Goal: Communication & Community: Share content

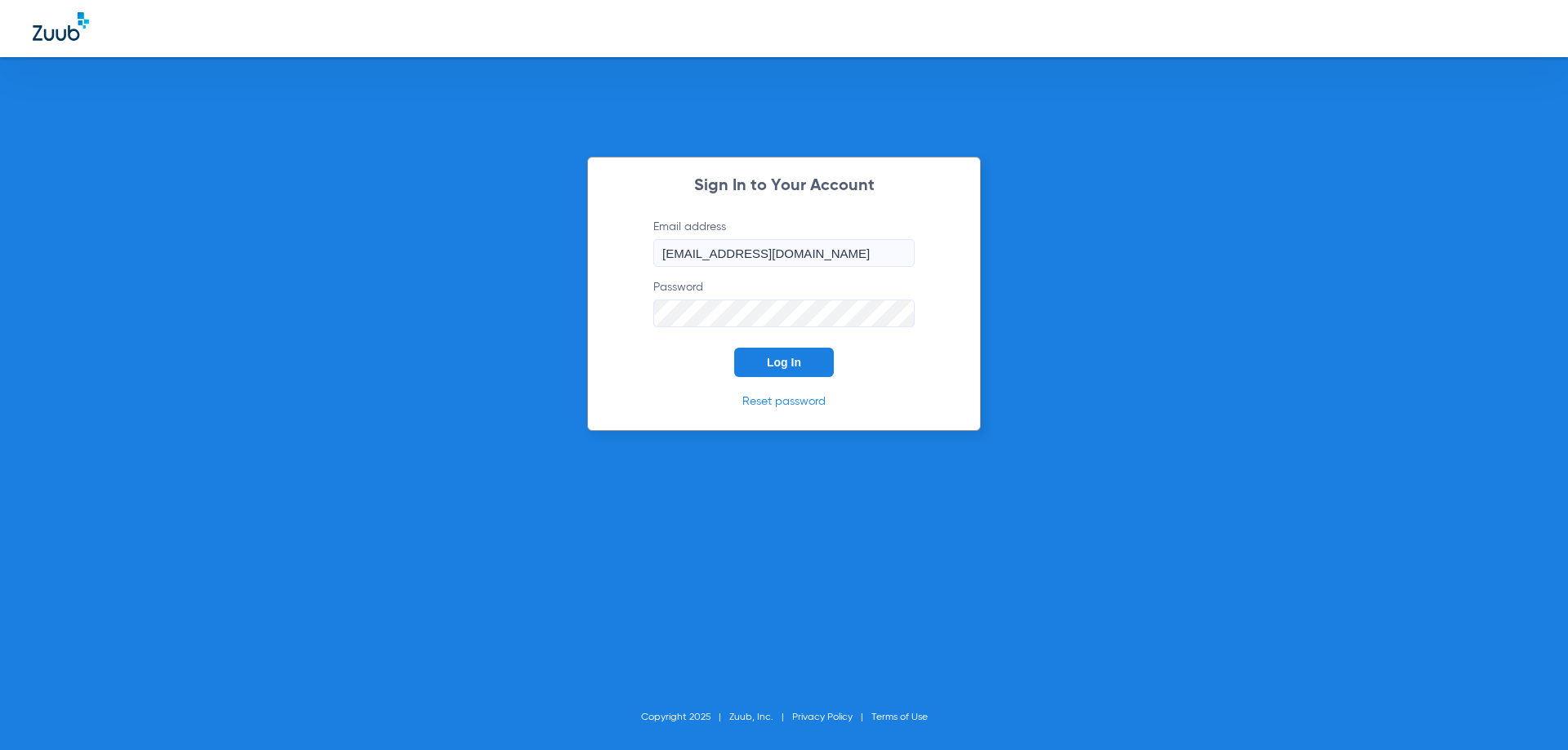
click at [808, 365] on button "Log In" at bounding box center [784, 362] width 99 height 29
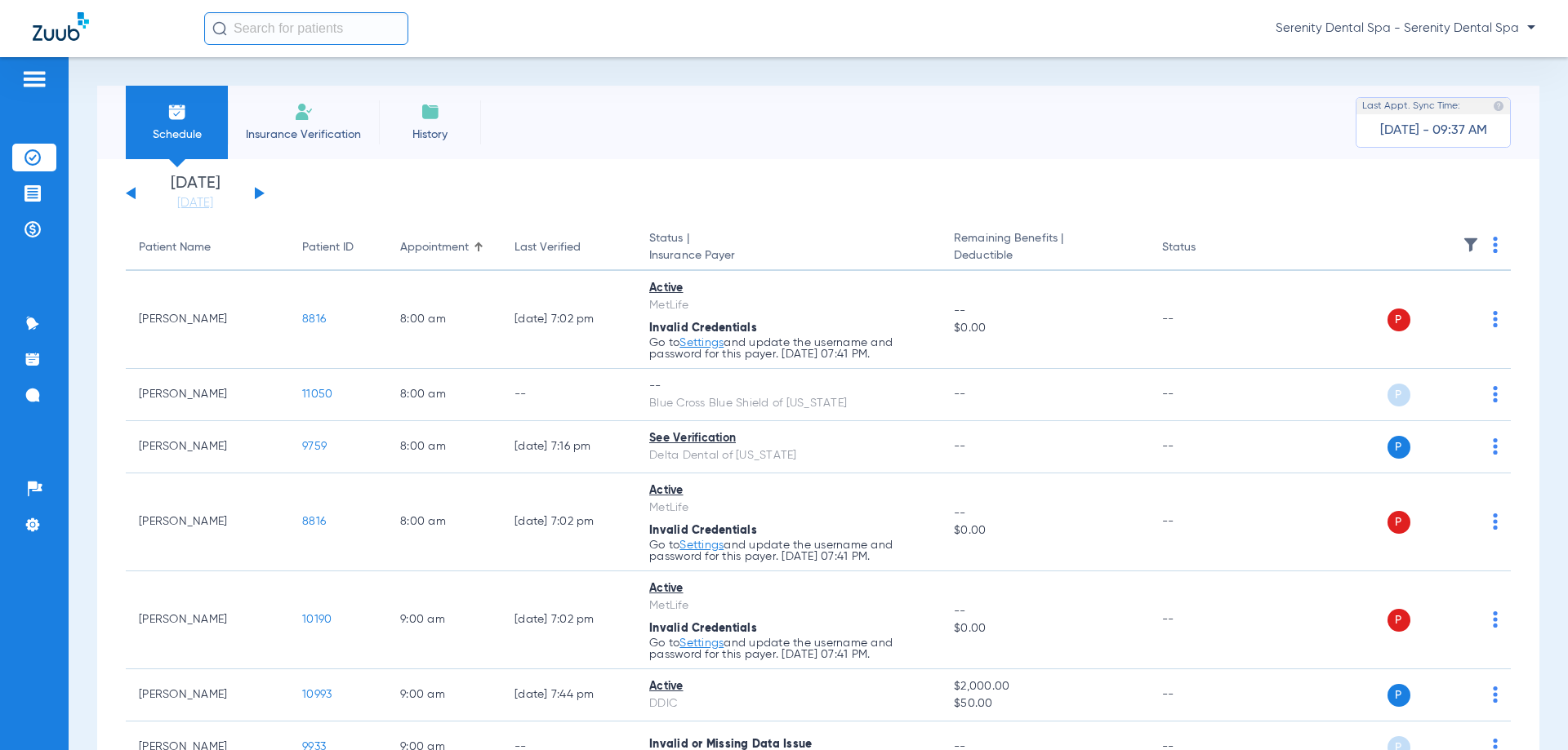
drag, startPoint x: 30, startPoint y: 188, endPoint x: 33, endPoint y: 213, distance: 25.2
click at [30, 188] on img at bounding box center [33, 193] width 17 height 17
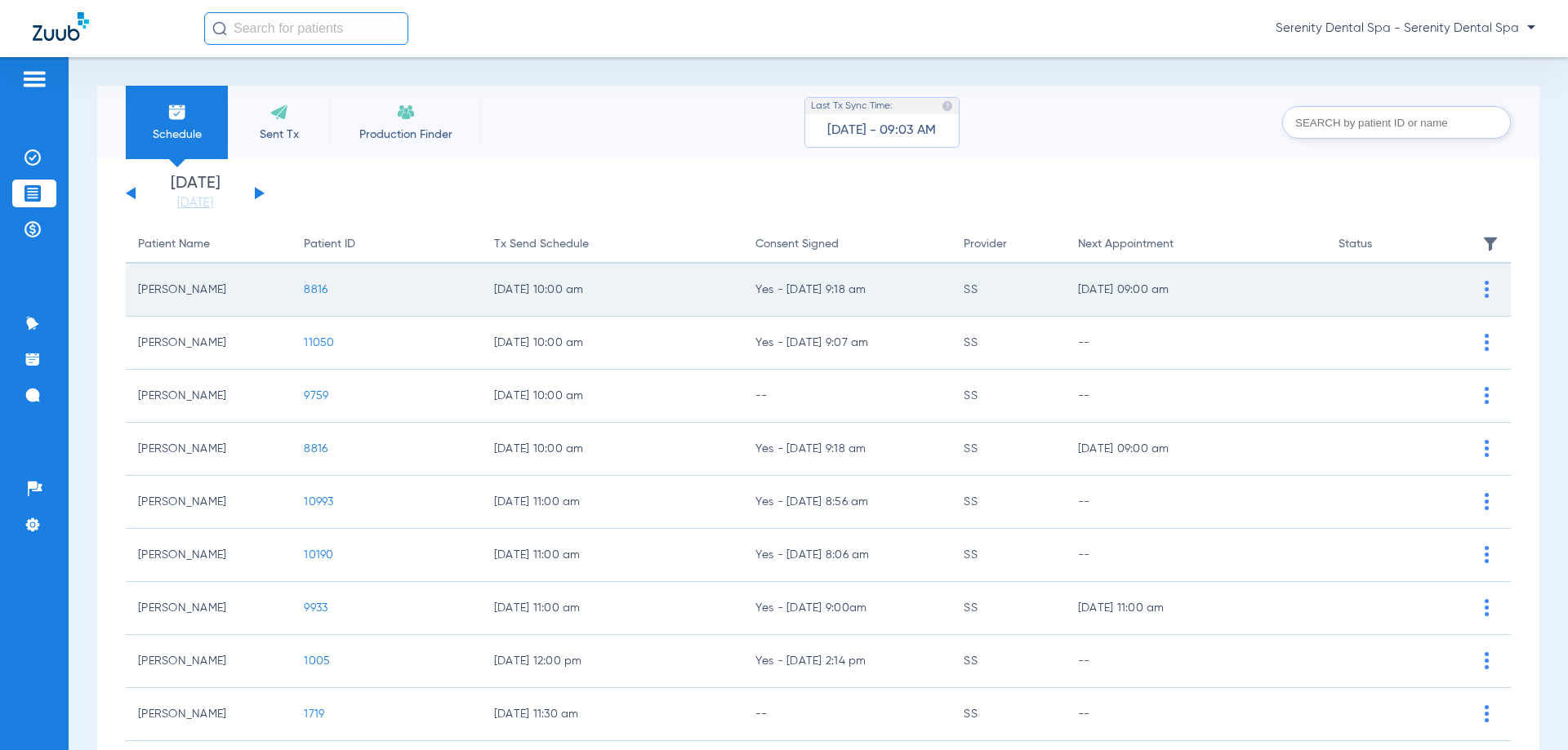
click at [320, 295] on td "8816" at bounding box center [385, 290] width 189 height 53
click at [319, 289] on span "8816" at bounding box center [315, 289] width 24 height 11
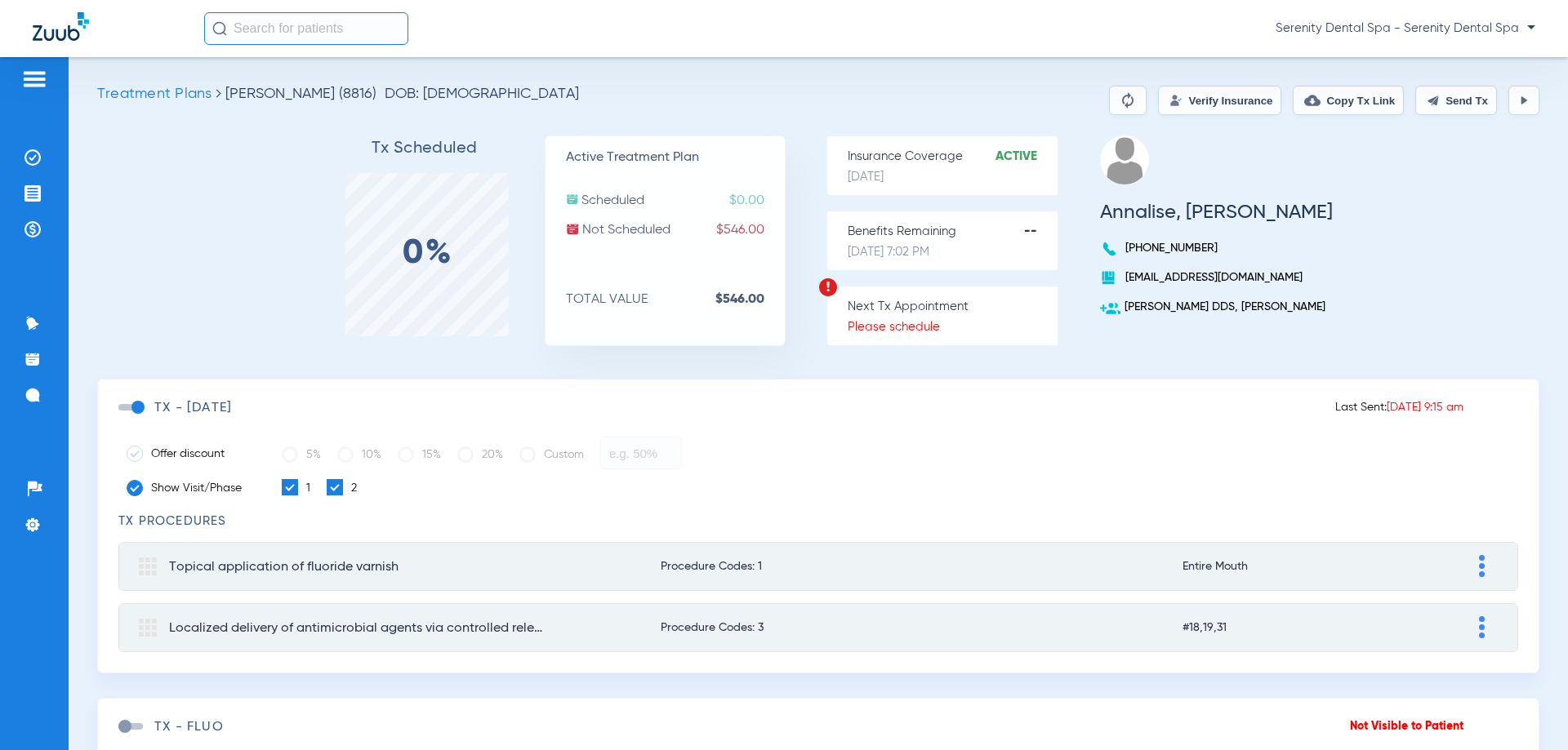
click at [135, 414] on div "TX - 08/18/25" at bounding box center [726, 408] width 1216 height 17
click at [136, 411] on span at bounding box center [131, 407] width 25 height 6
click at [121, 416] on input "checkbox" at bounding box center [121, 416] width 0 height 0
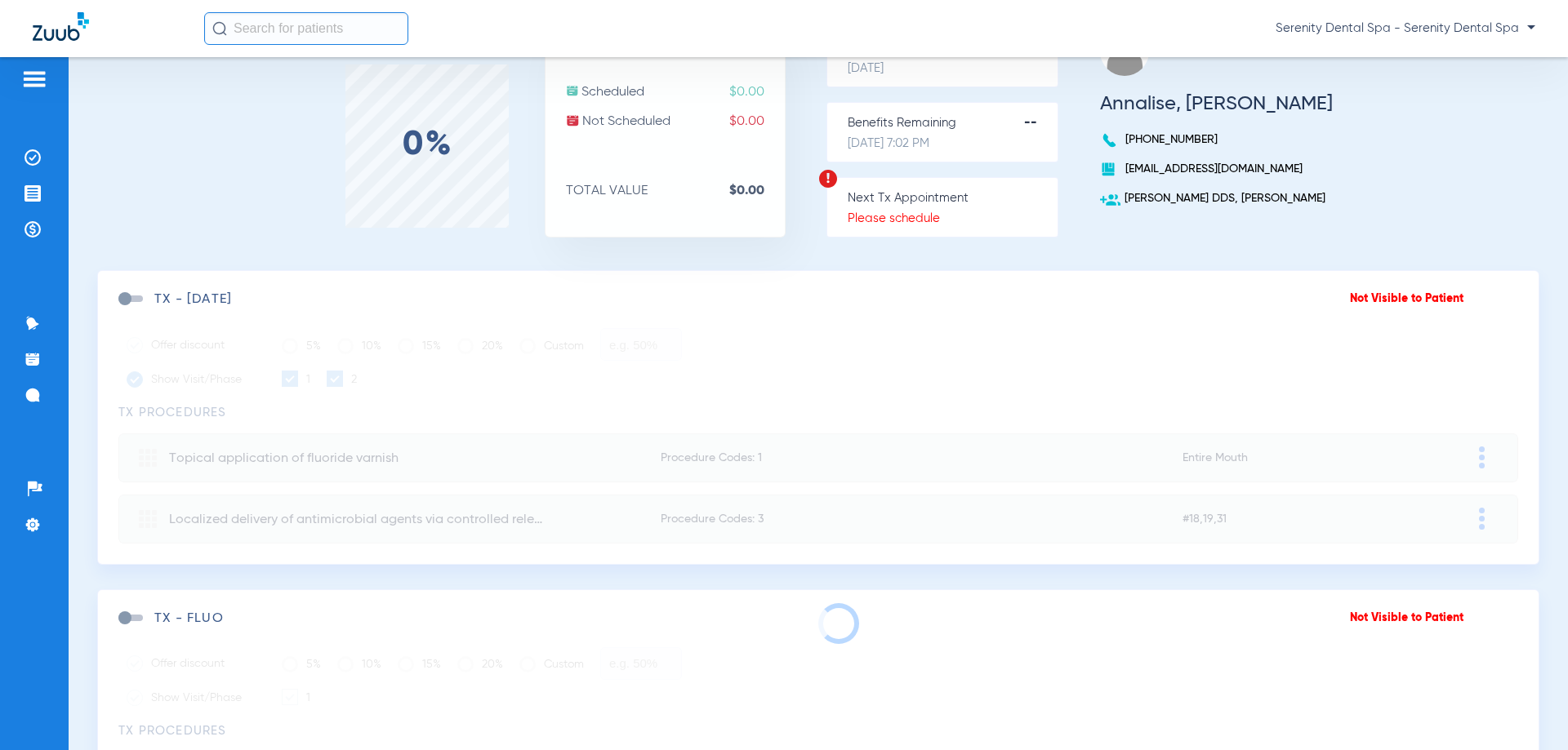
scroll to position [232, 0]
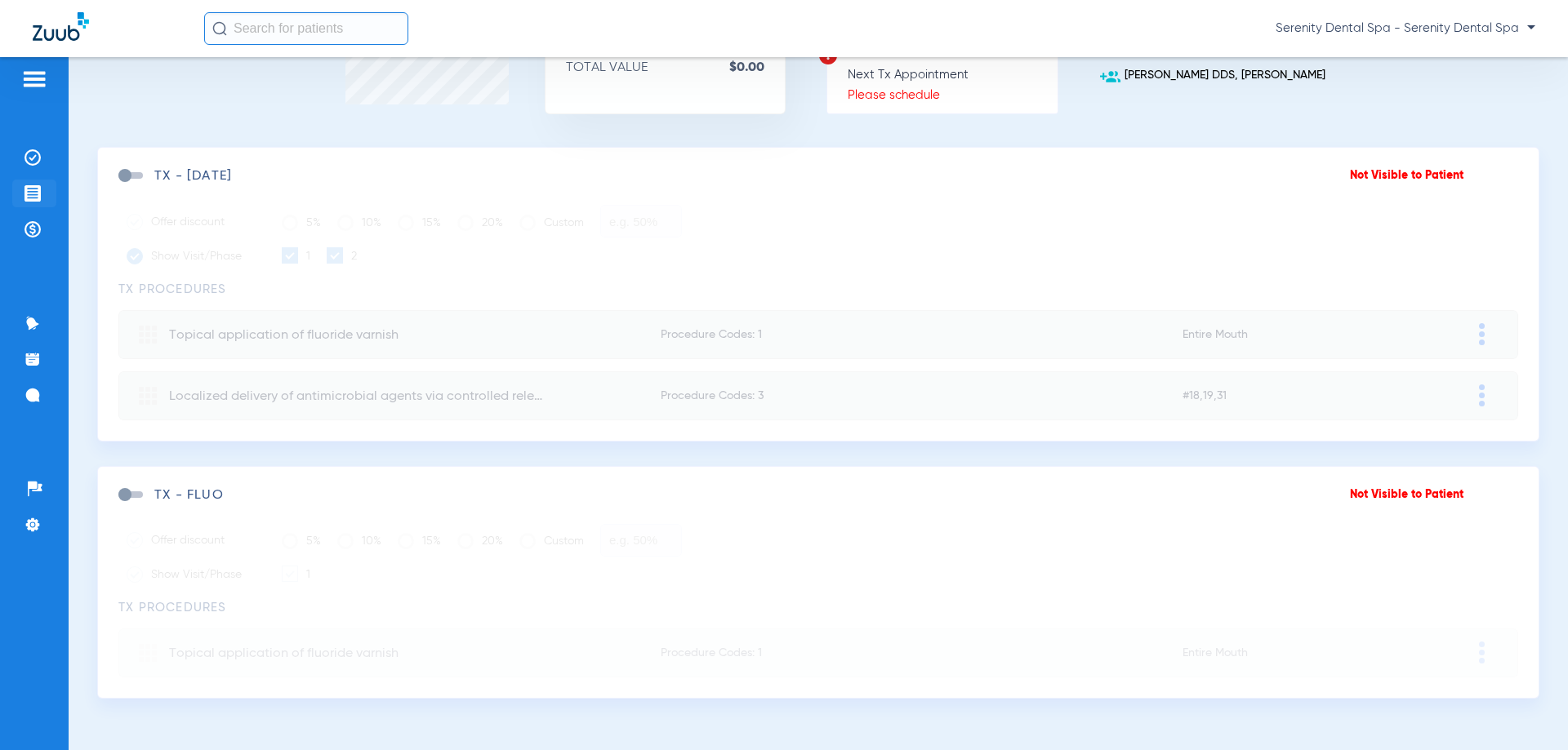
click at [40, 200] on li "Treatment Acceptance" at bounding box center [34, 193] width 44 height 28
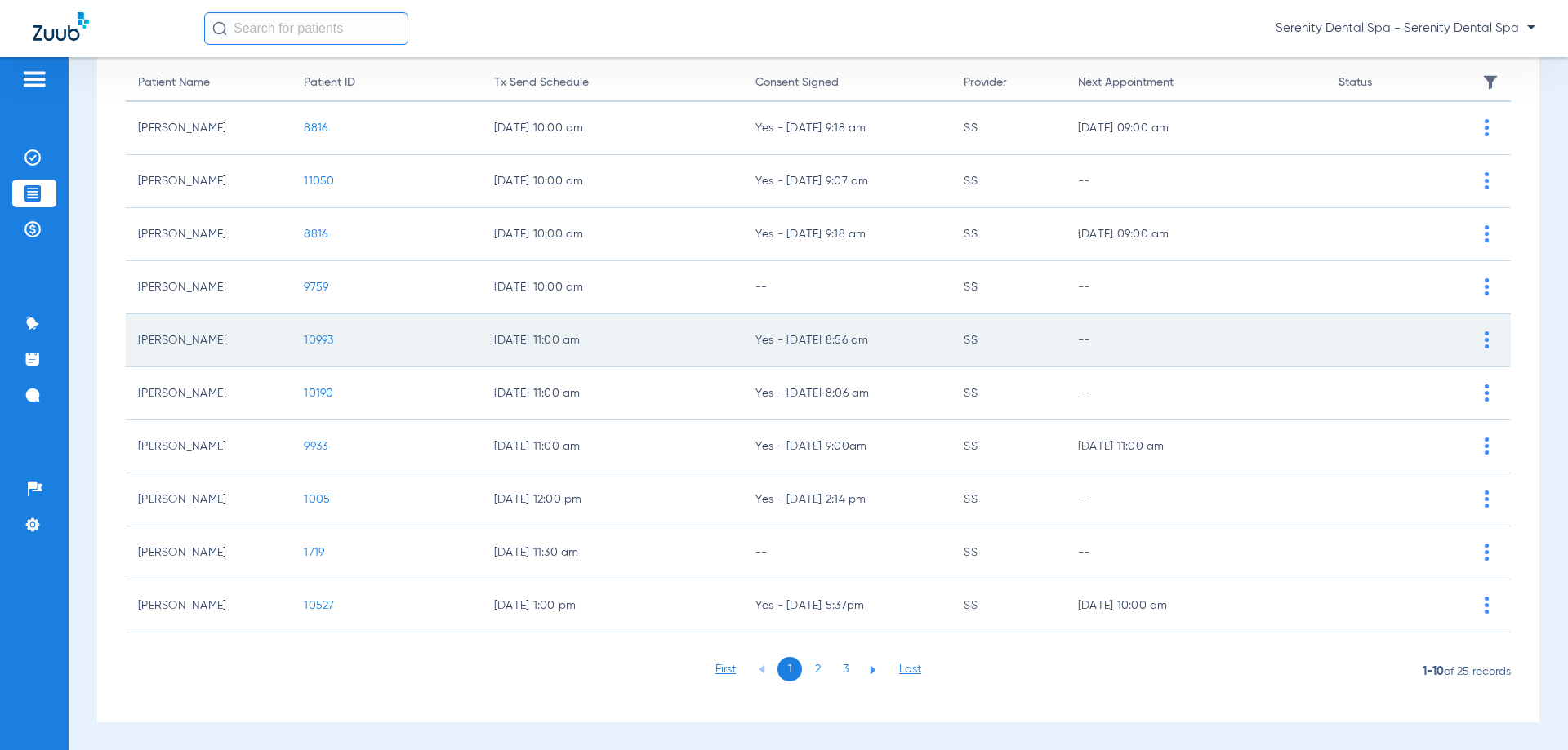
scroll to position [164, 0]
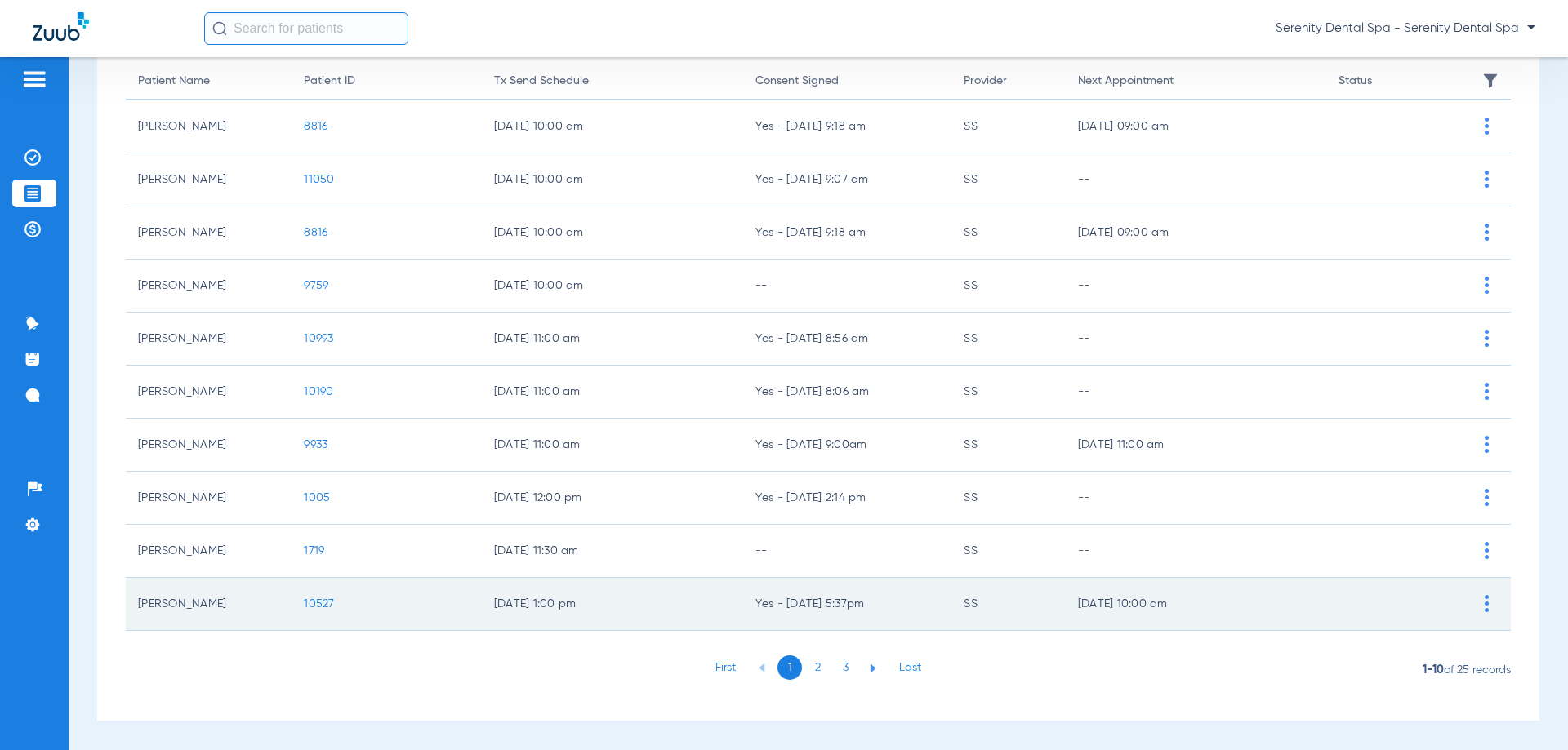
click at [326, 602] on span "10527" at bounding box center [318, 604] width 30 height 11
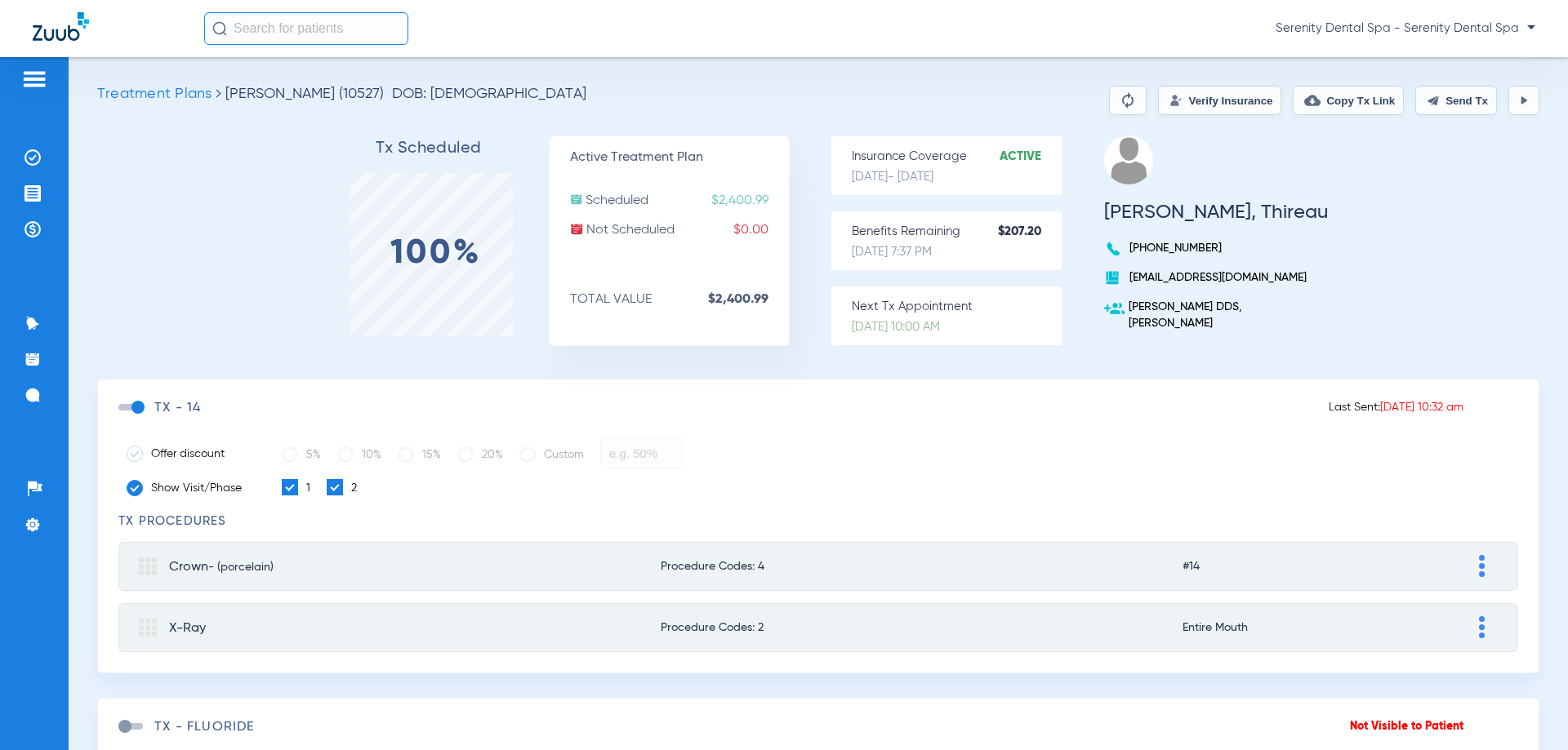
click at [1517, 100] on img at bounding box center [1523, 100] width 13 height 13
click at [1508, 101] on button at bounding box center [1523, 99] width 31 height 29
click at [1431, 104] on button "Send Tx" at bounding box center [1455, 99] width 82 height 29
click at [1325, 101] on button "Copy Tx Link" at bounding box center [1348, 99] width 111 height 29
click at [51, 400] on li "Messages 4" at bounding box center [34, 396] width 44 height 28
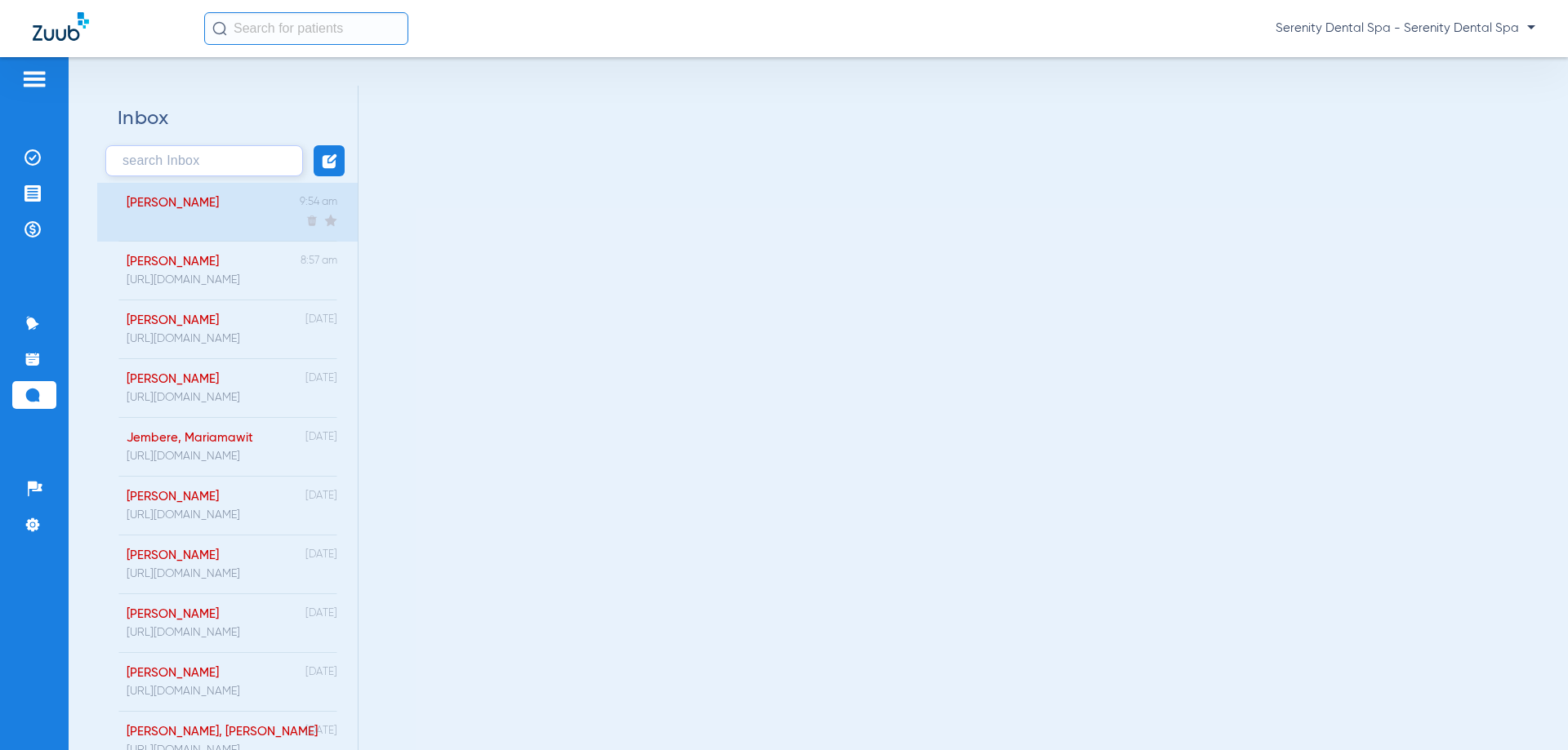
click at [232, 229] on div "Thireau, Florian 9:54 am" at bounding box center [227, 212] width 260 height 59
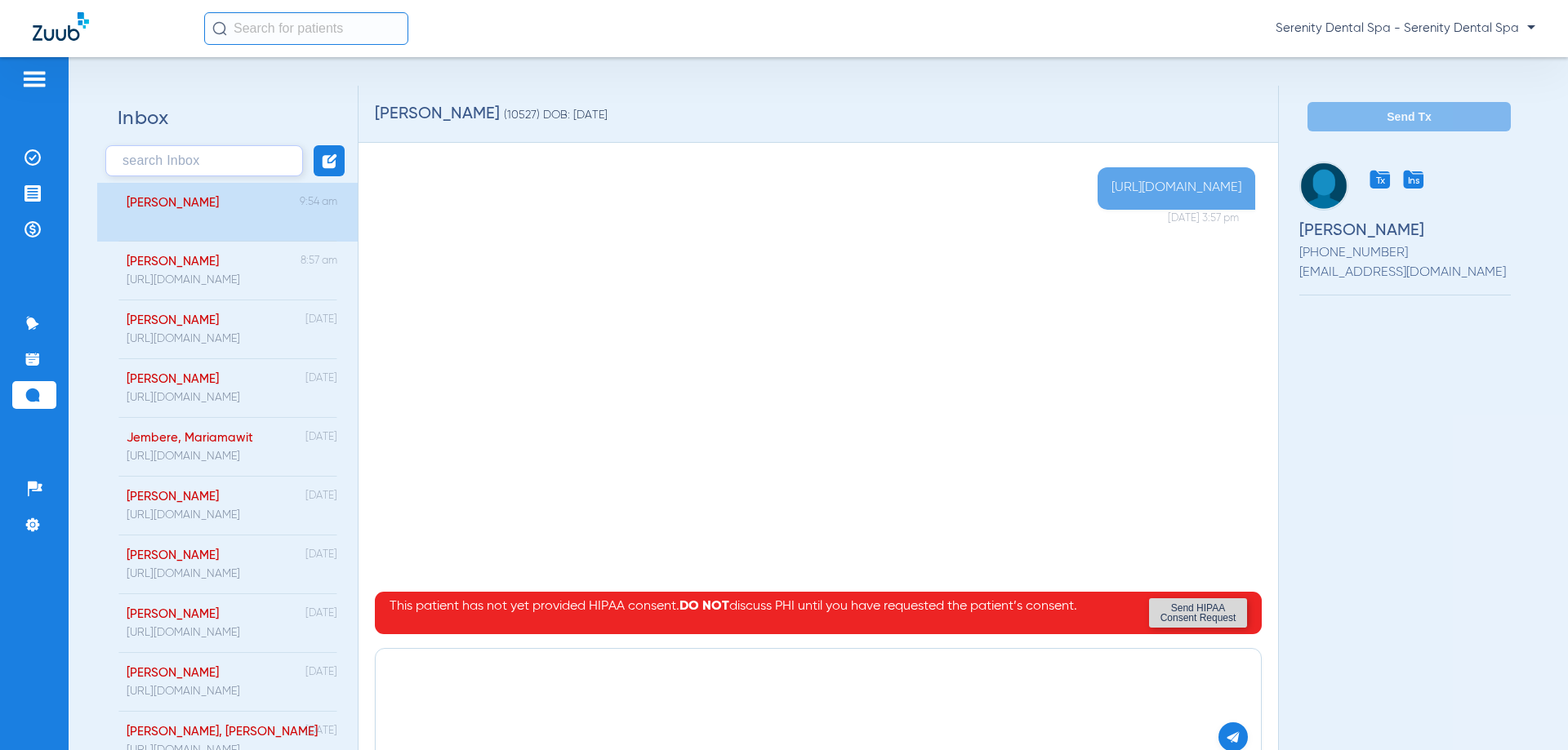
drag, startPoint x: 535, startPoint y: 675, endPoint x: 509, endPoint y: 677, distance: 26.1
paste textarea "https://patient.zuub.com/patient/3AeVaeGTZMSAfriaiUYM/office/17004429/practice/…"
type textarea "https://patient.zuub.com/patient/3AeVaeGTZMSAfriaiUYM/office/17004429/practice/…"
click at [1236, 733] on div "https://patient.zuub.com/patient/3AeVaeGTZMSAfriaiUYM/office/17004429/practice/…" at bounding box center [818, 705] width 886 height 114
click at [1229, 736] on button at bounding box center [1232, 737] width 29 height 29
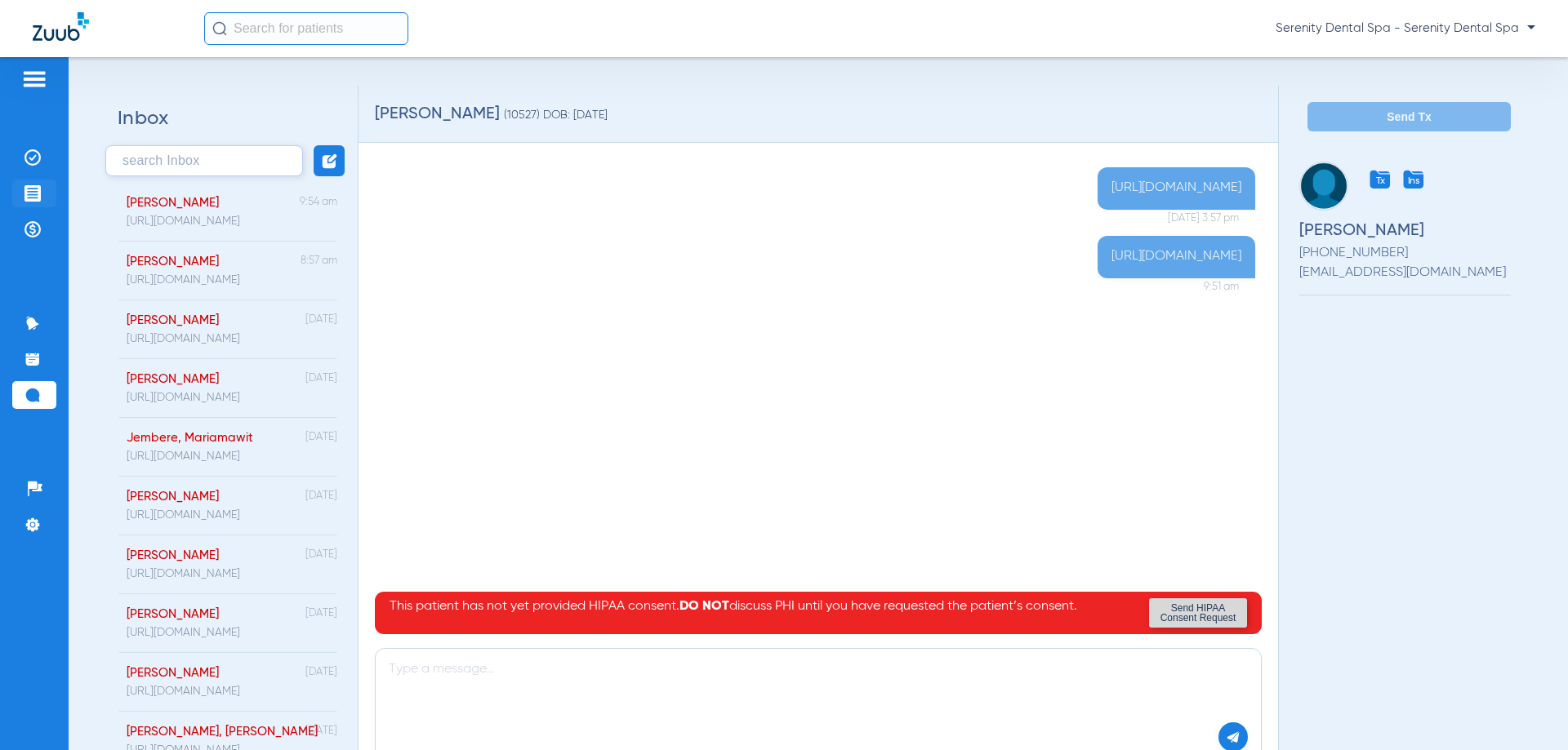
click at [31, 191] on img at bounding box center [33, 193] width 17 height 17
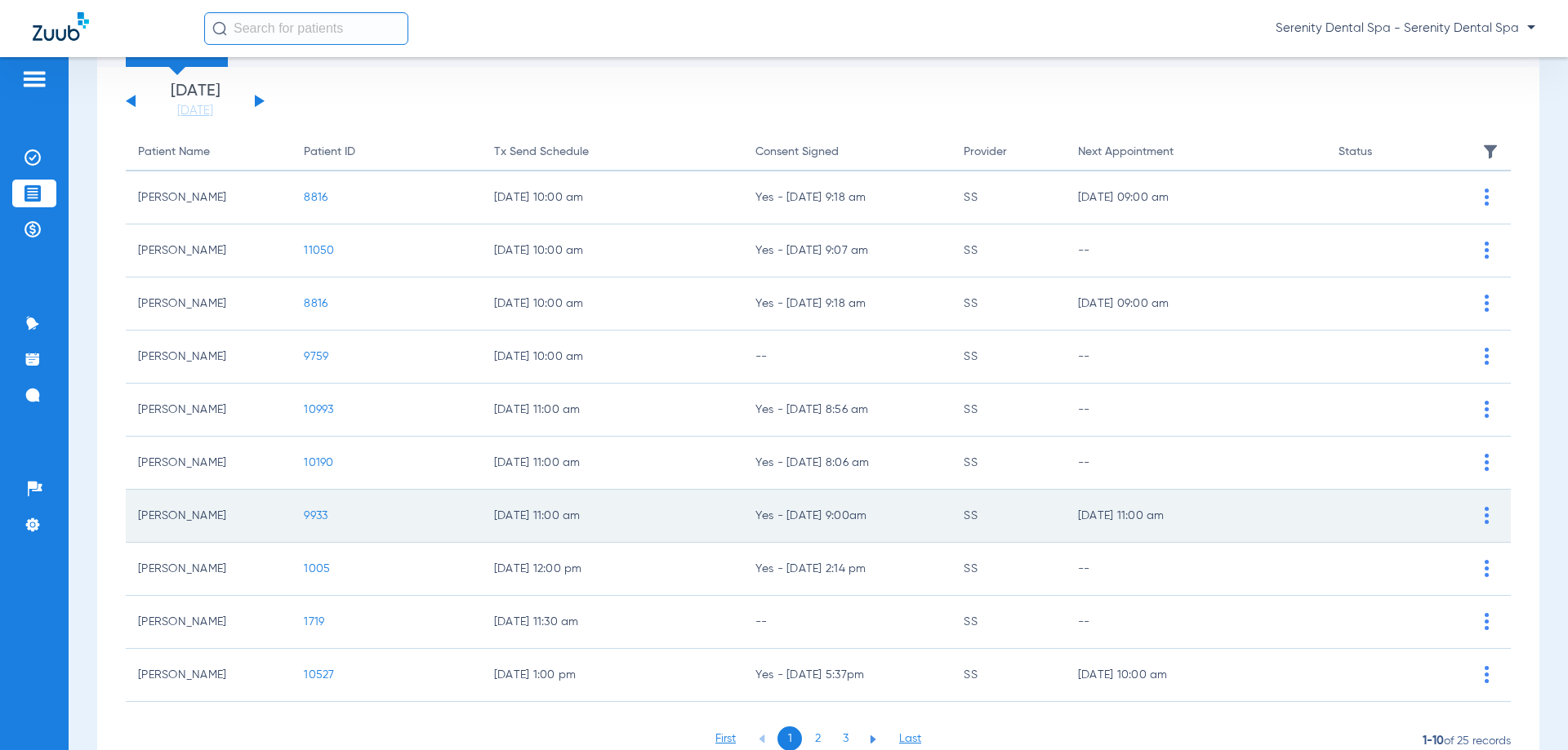
scroll to position [164, 0]
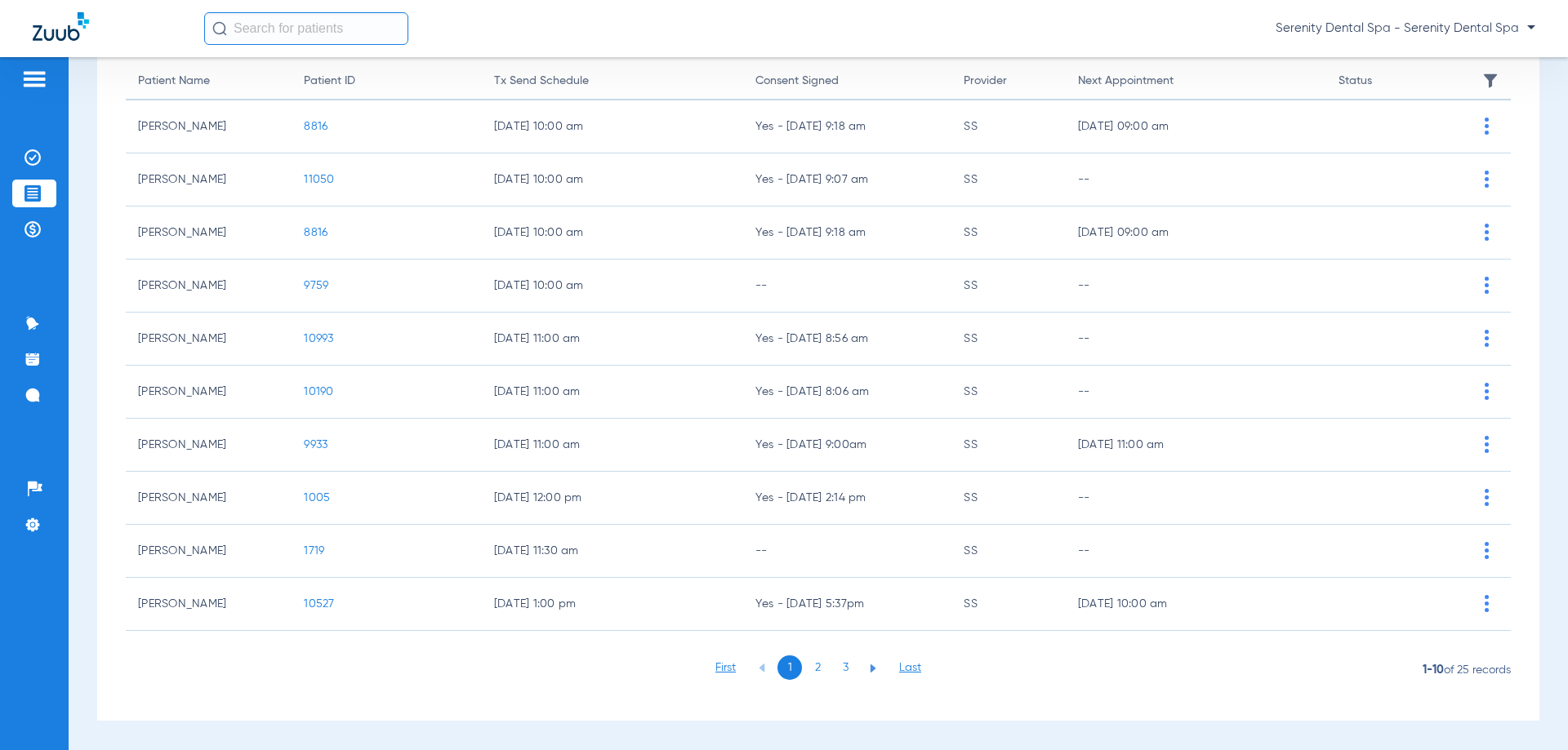
click at [806, 661] on li "2" at bounding box center [817, 668] width 25 height 25
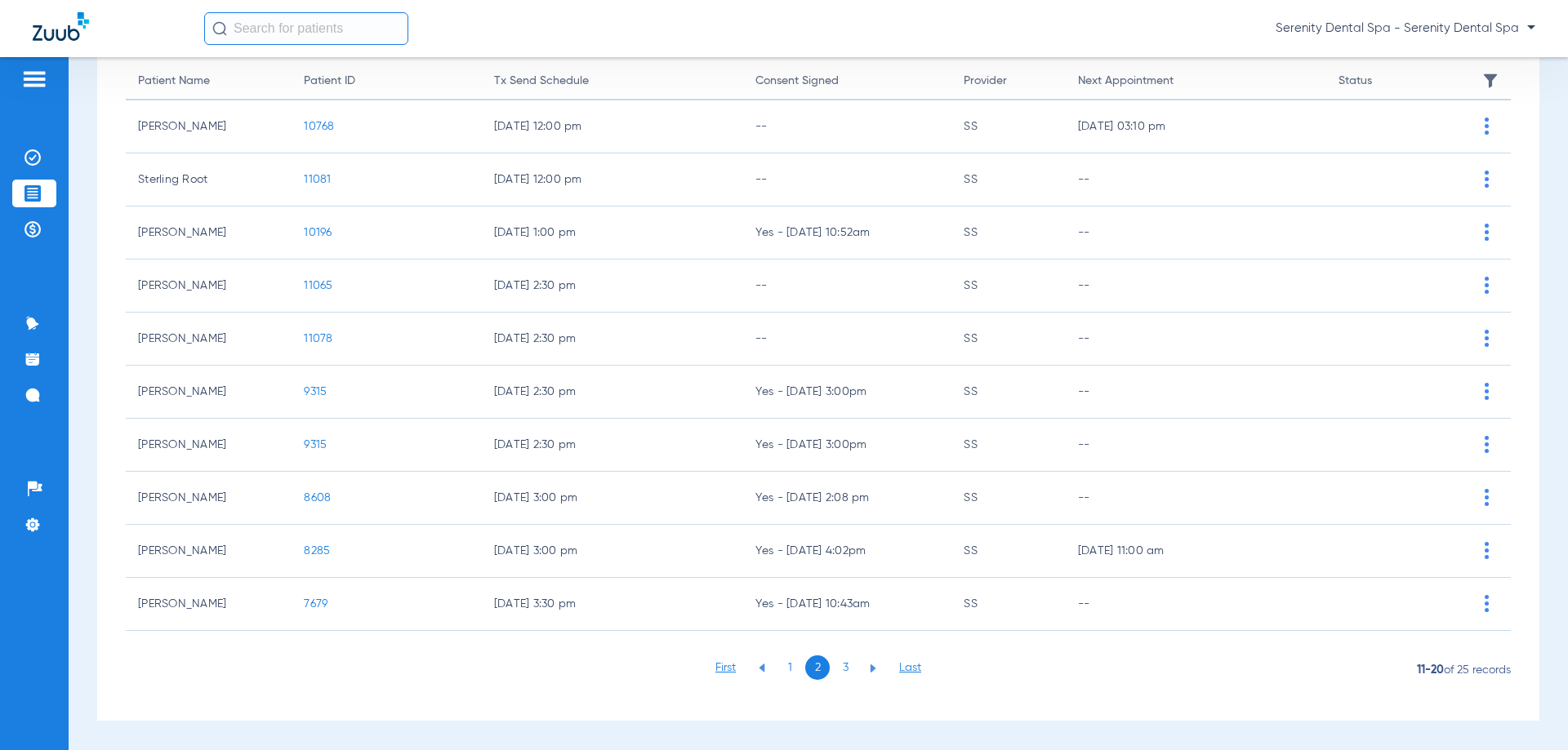
click at [783, 674] on li "1" at bounding box center [790, 668] width 25 height 25
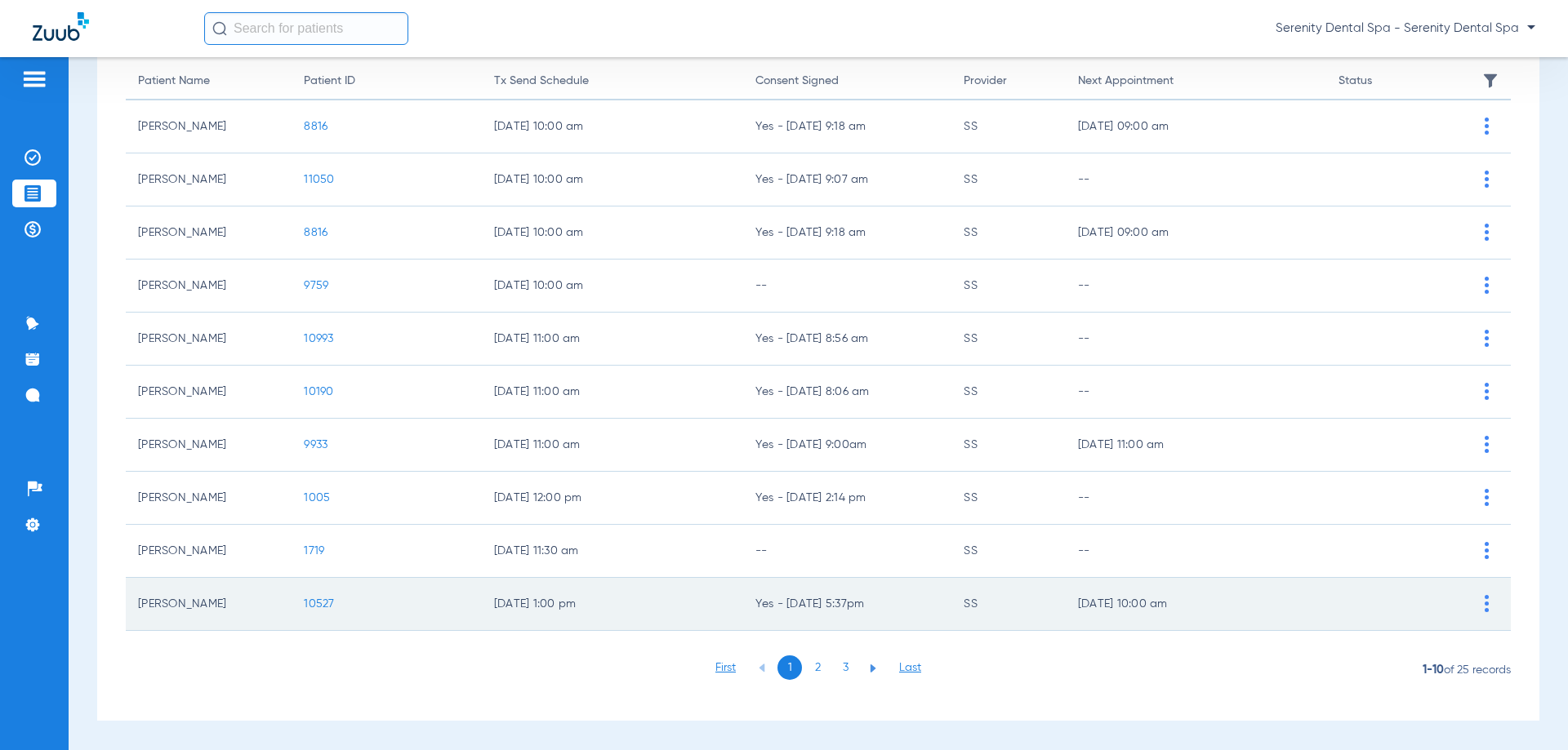
click at [324, 601] on span "10527" at bounding box center [318, 604] width 30 height 11
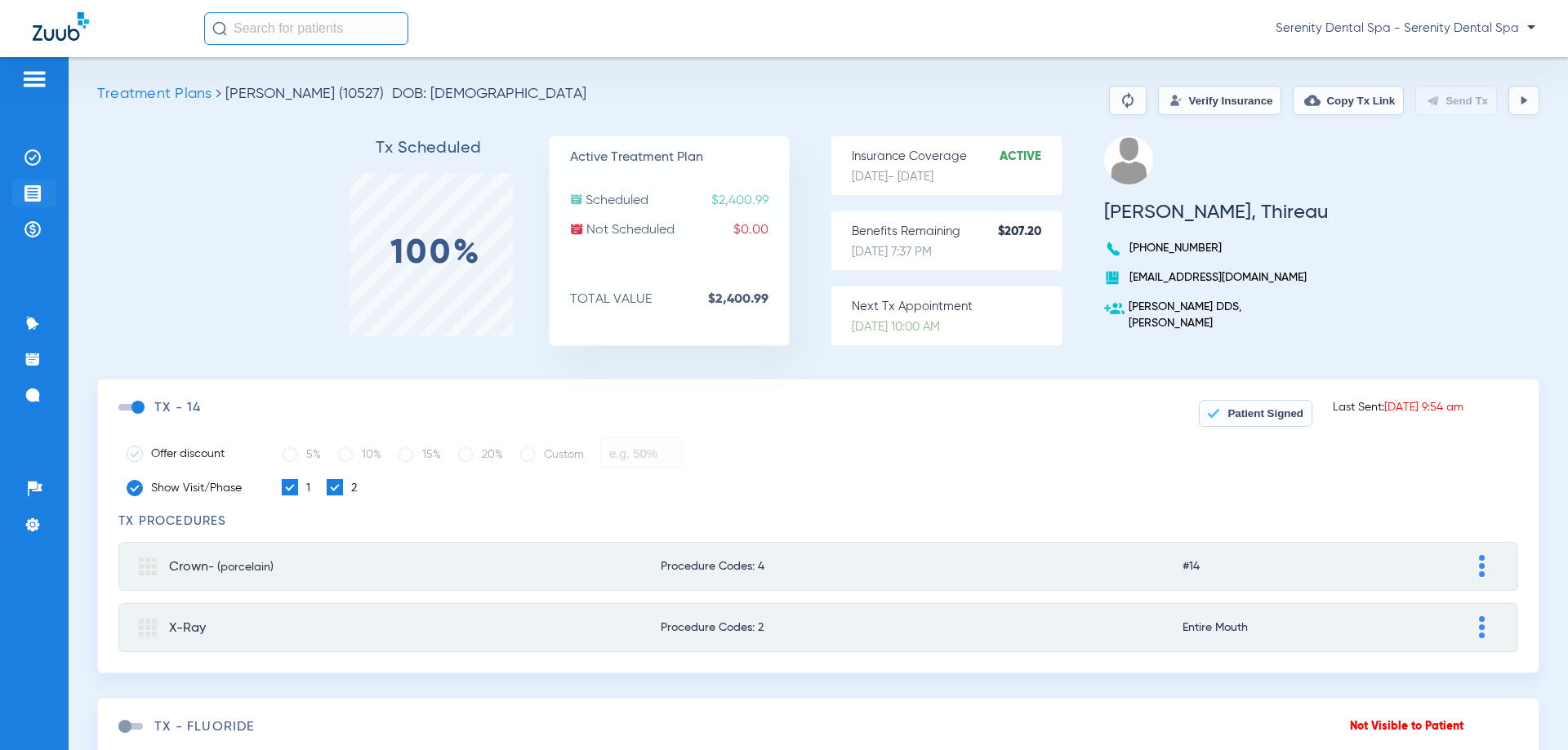
click at [47, 189] on li "Treatment Acceptance" at bounding box center [34, 193] width 44 height 28
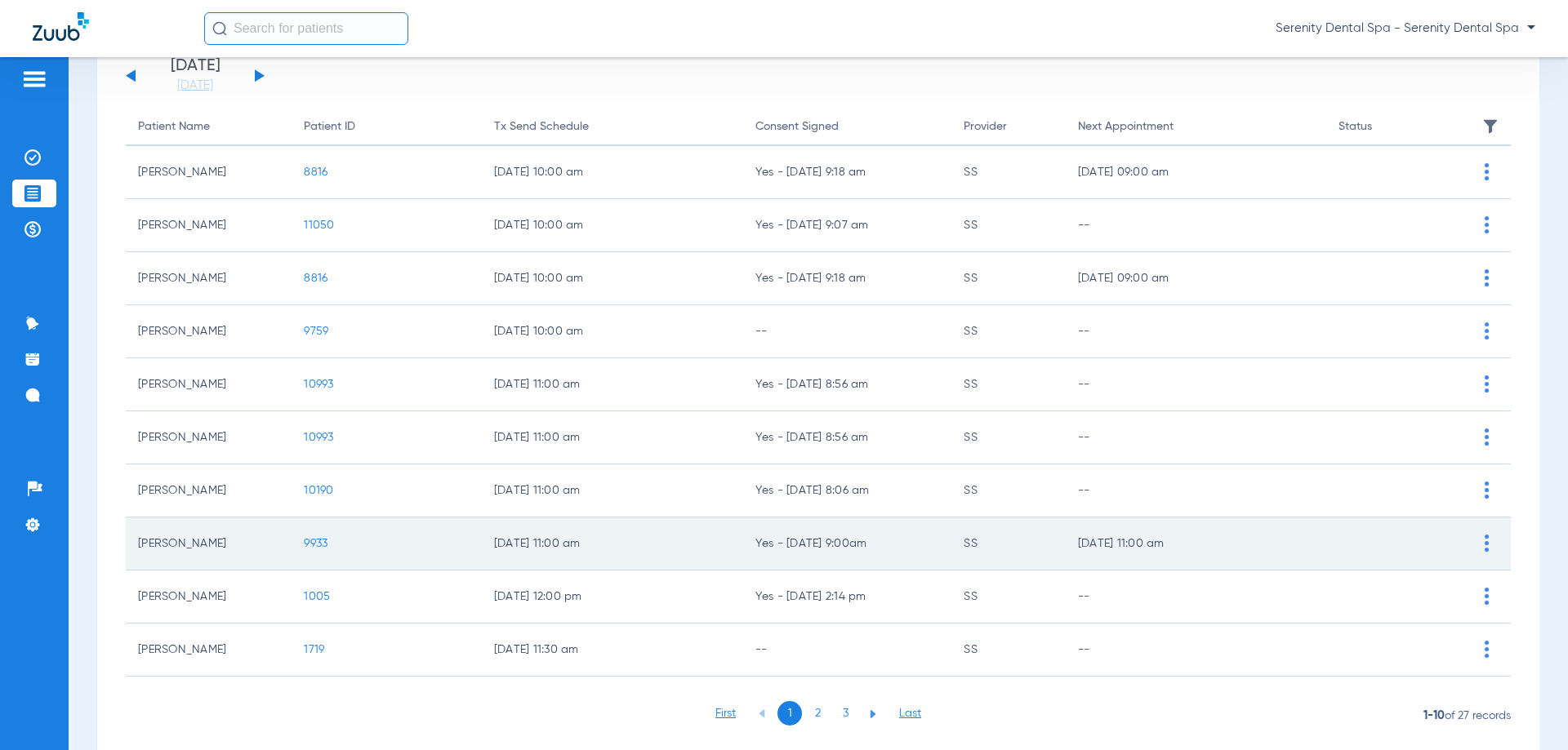
scroll to position [164, 0]
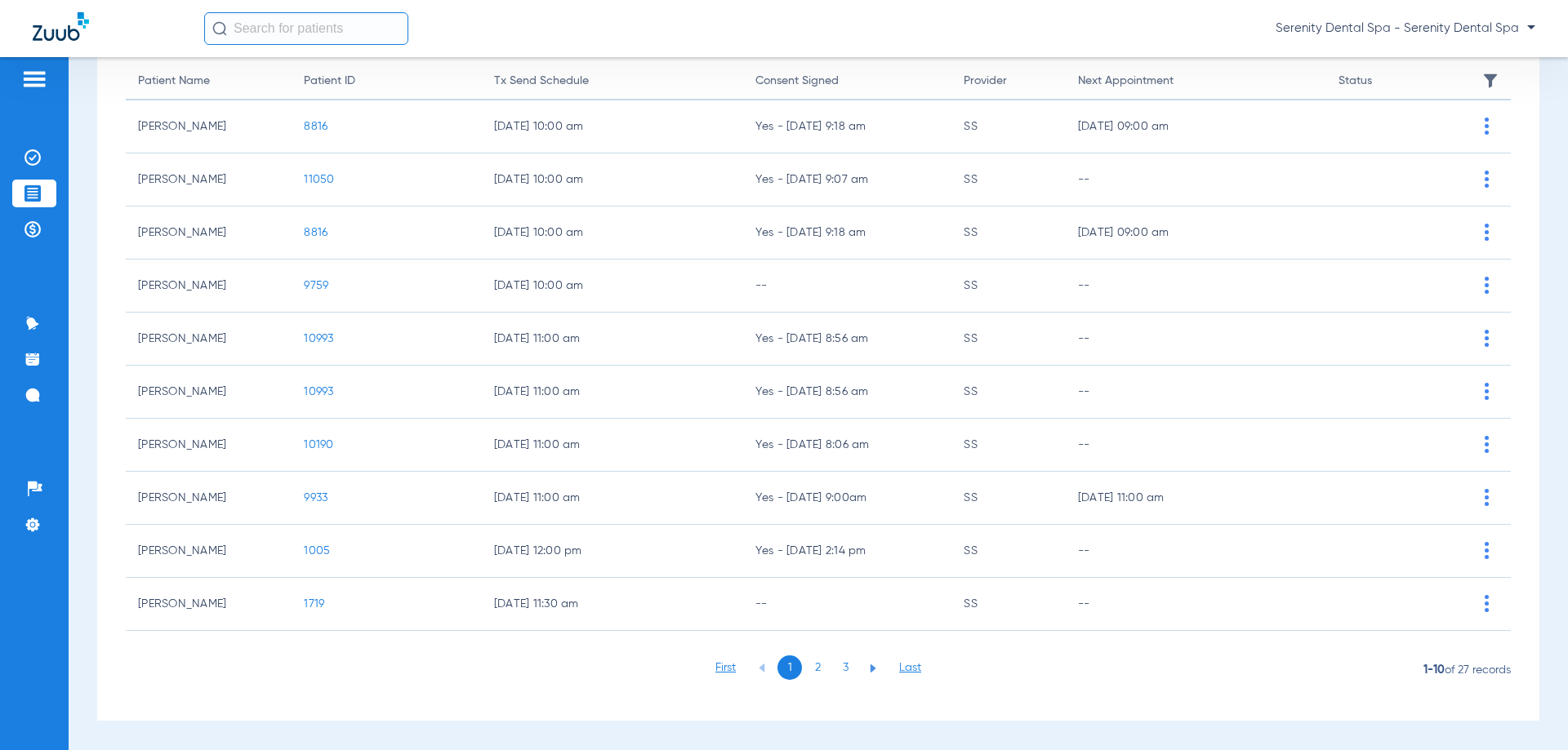
click at [319, 602] on span "1719" at bounding box center [313, 604] width 20 height 11
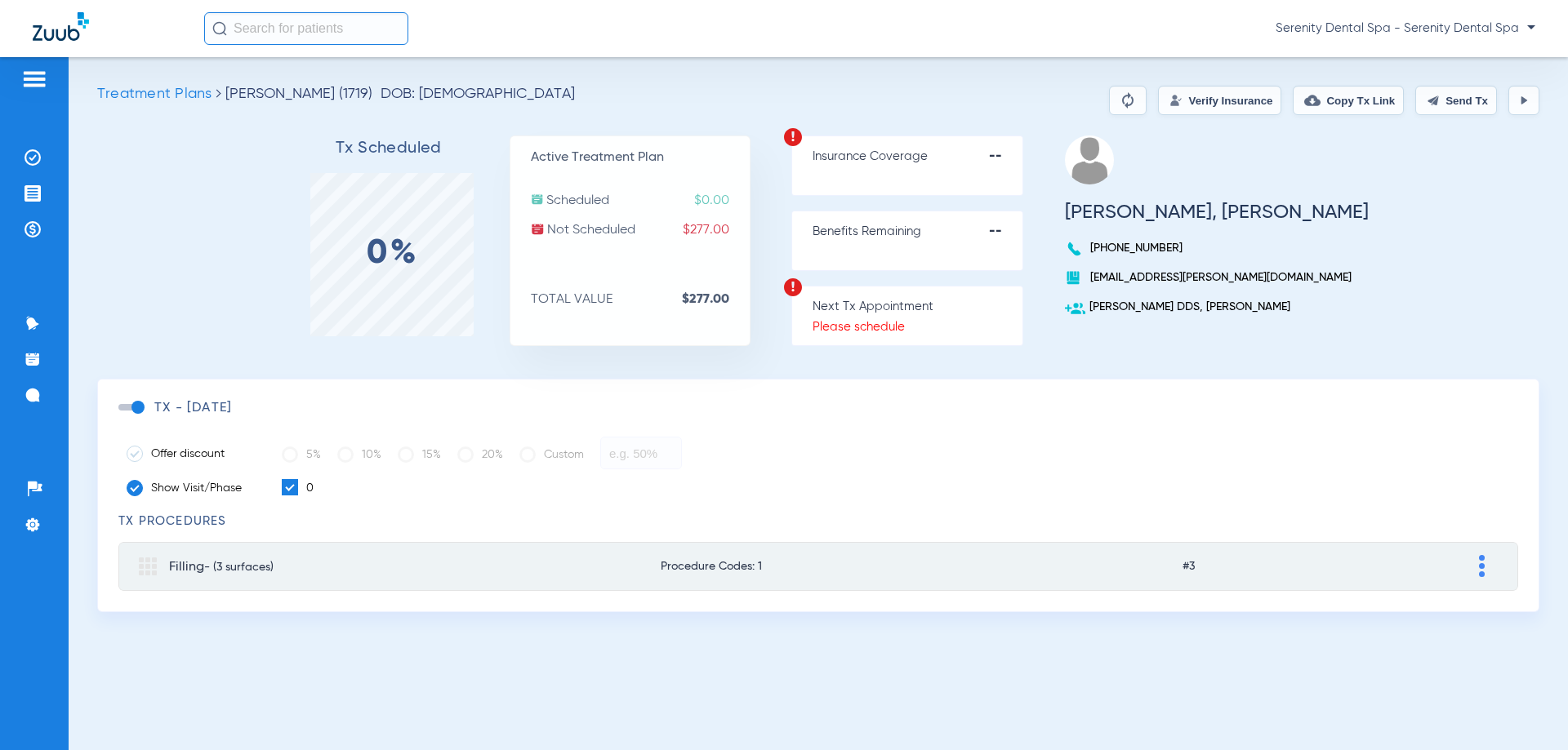
click at [136, 411] on span at bounding box center [131, 407] width 25 height 6
click at [121, 416] on input "checkbox" at bounding box center [121, 416] width 0 height 0
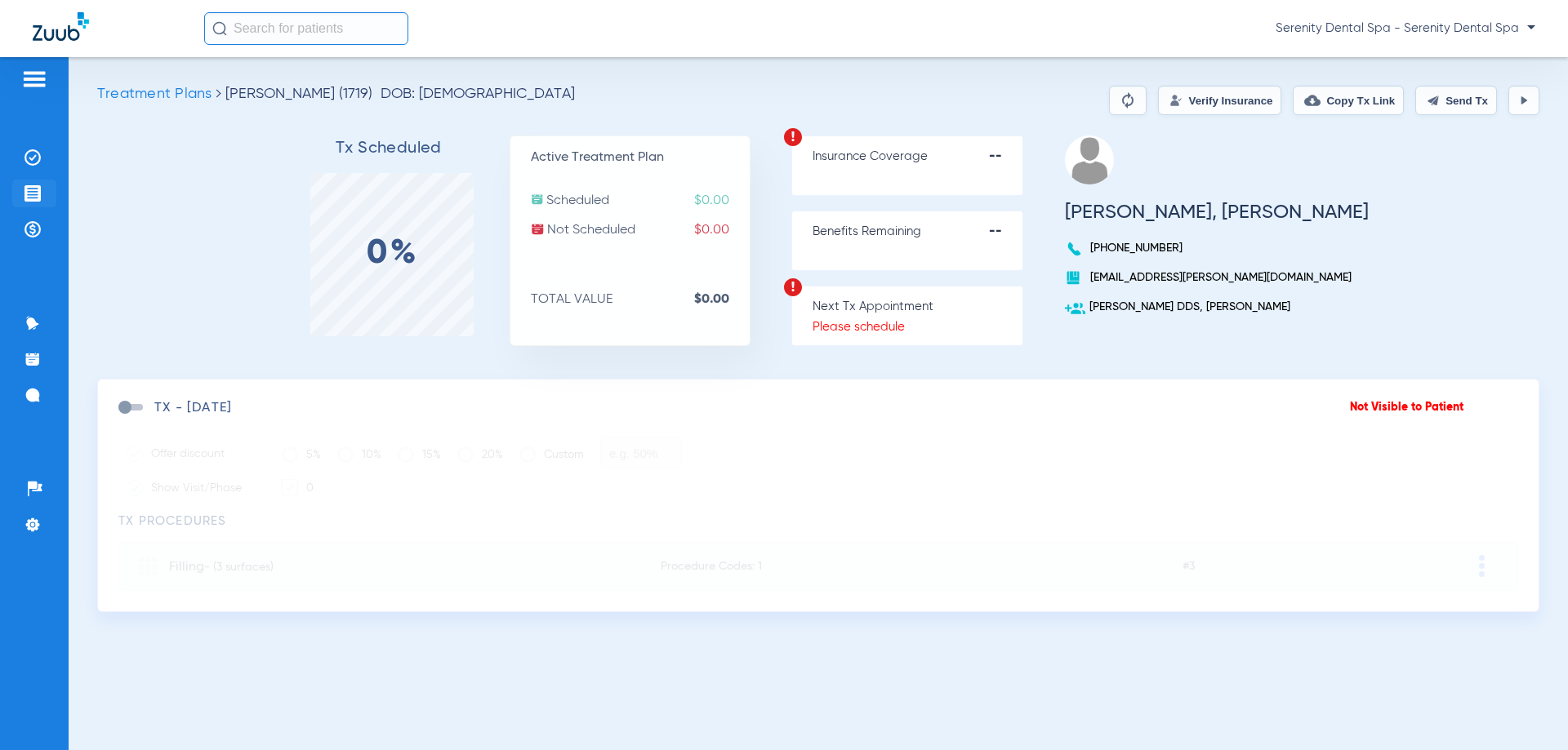
click at [28, 189] on img at bounding box center [33, 193] width 17 height 17
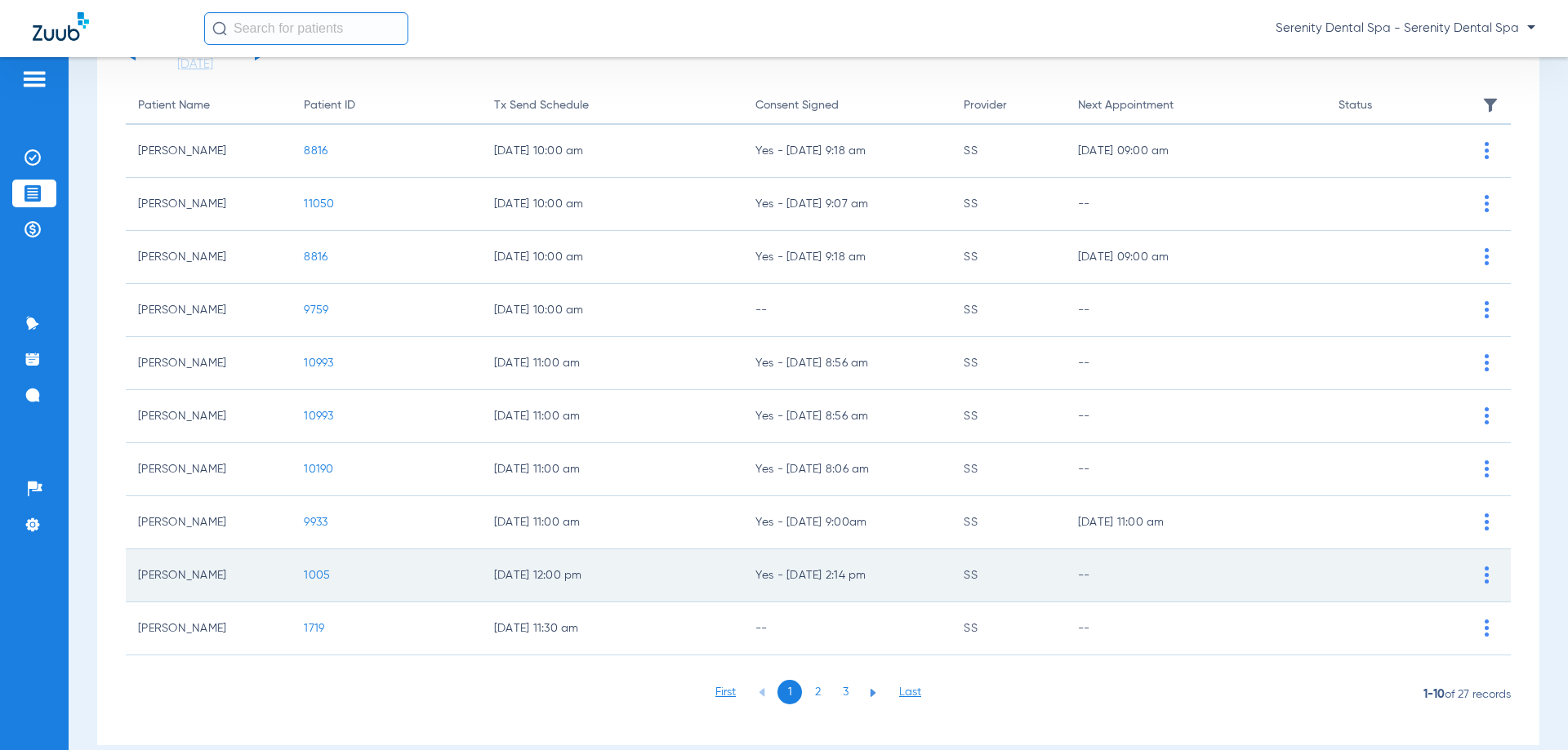
scroll to position [164, 0]
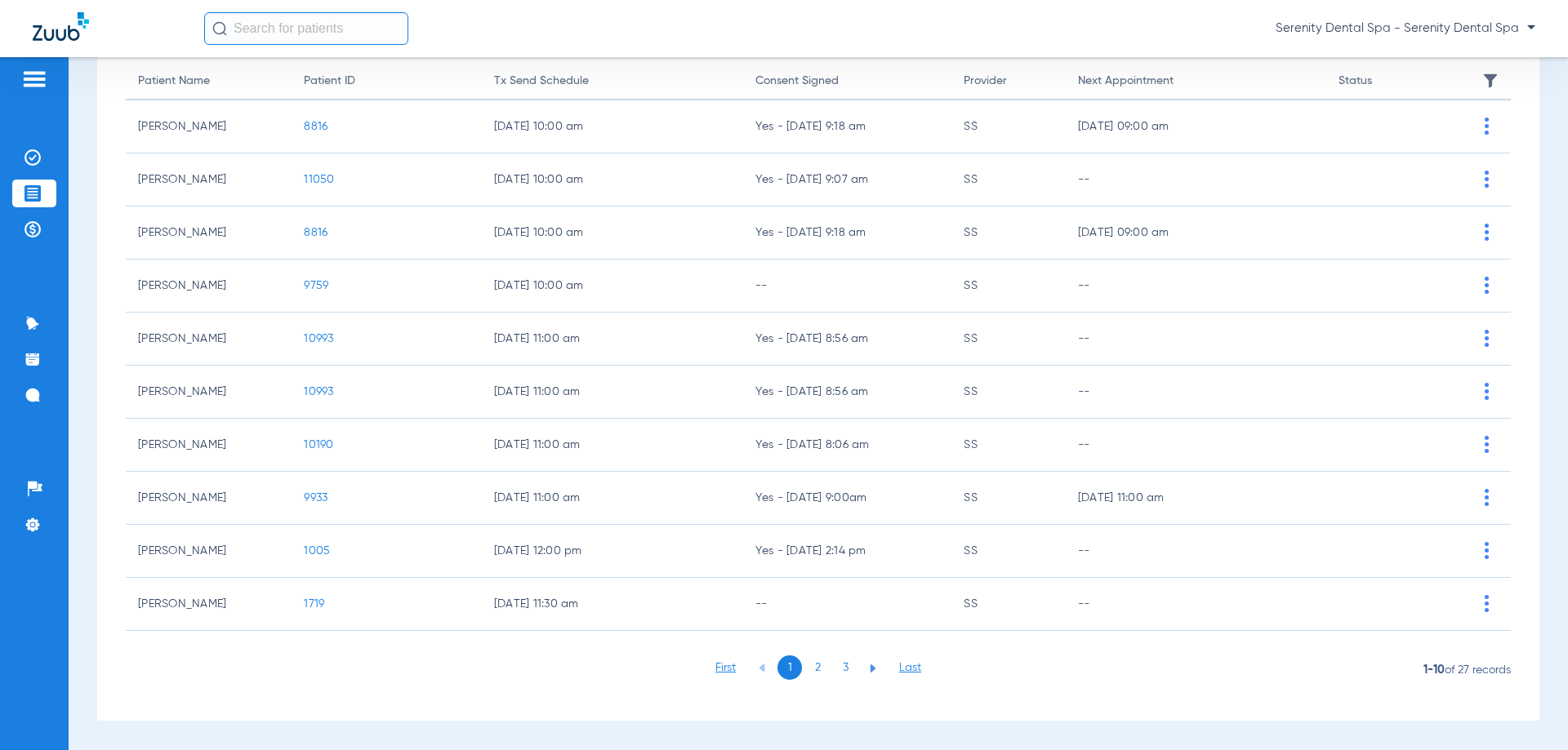
click at [315, 601] on span "1719" at bounding box center [313, 604] width 20 height 11
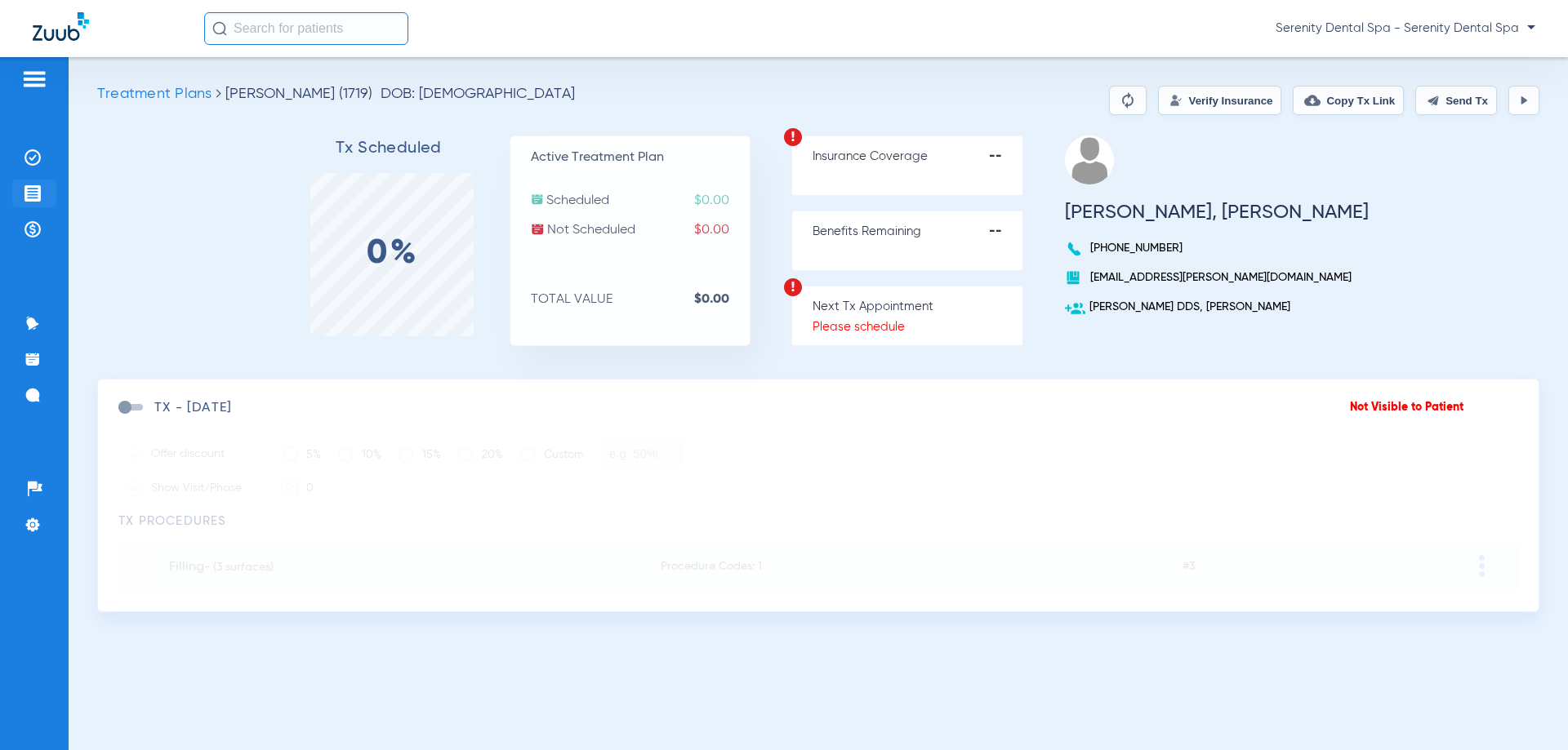
click at [27, 187] on img at bounding box center [33, 193] width 17 height 17
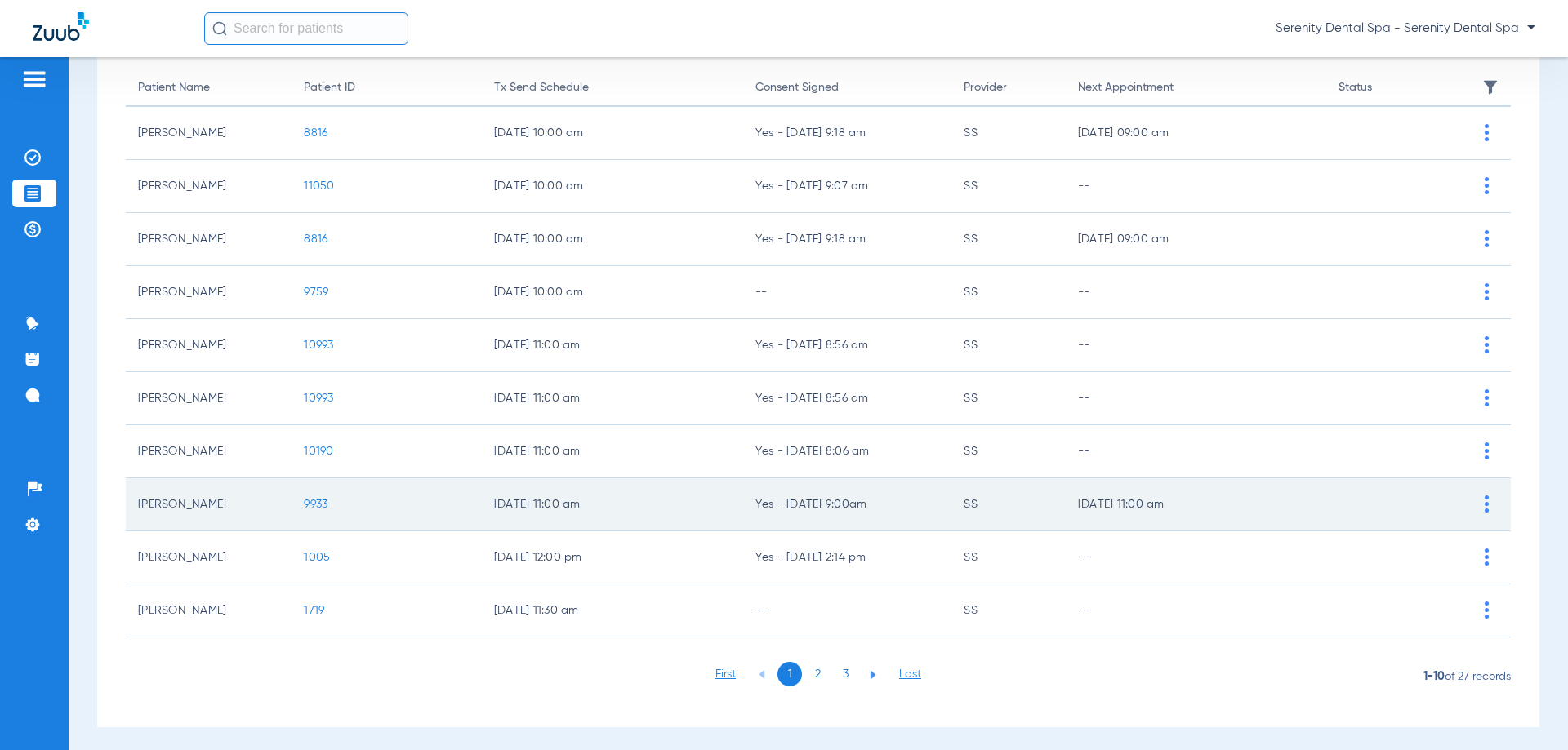
scroll to position [164, 0]
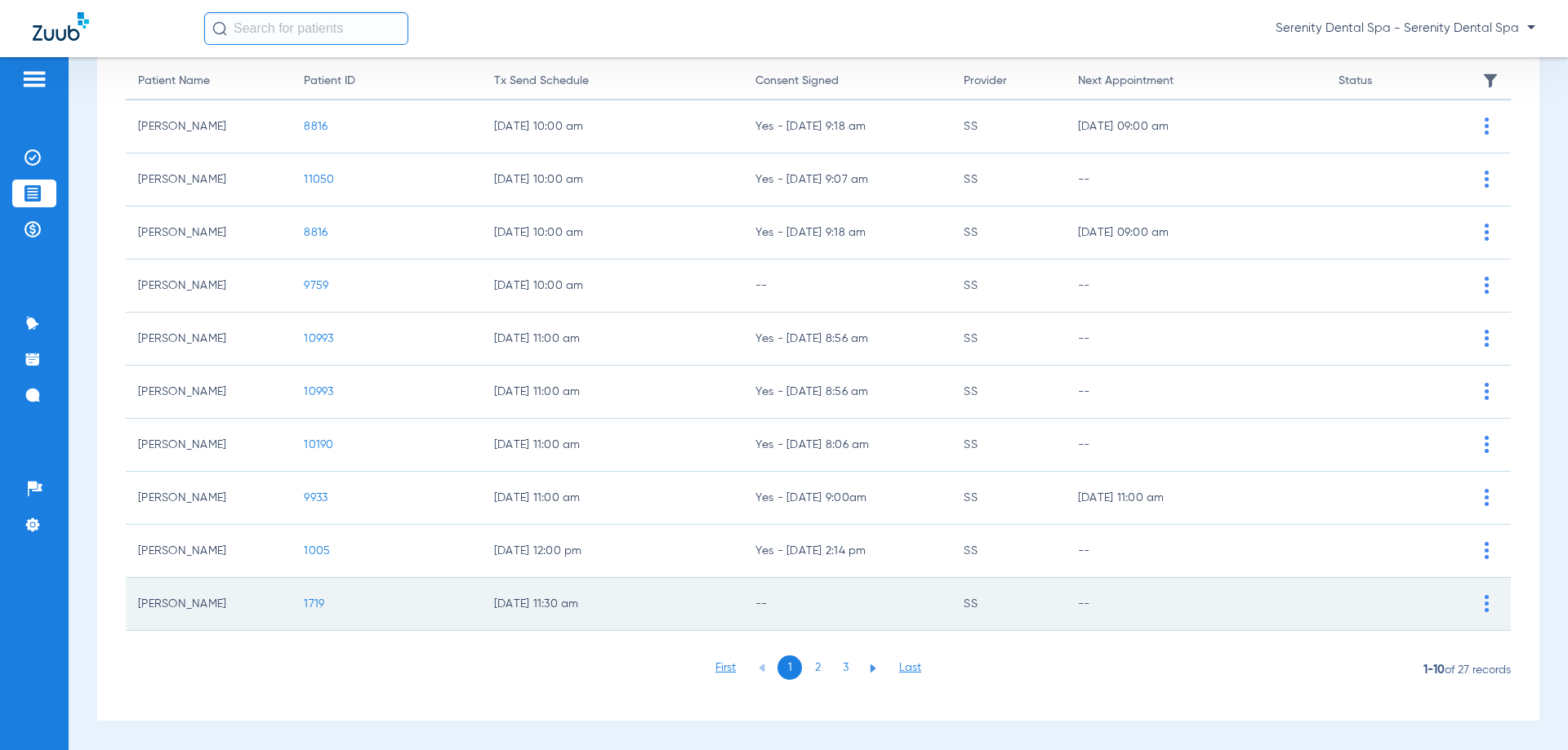
click at [314, 601] on span "1719" at bounding box center [313, 604] width 20 height 11
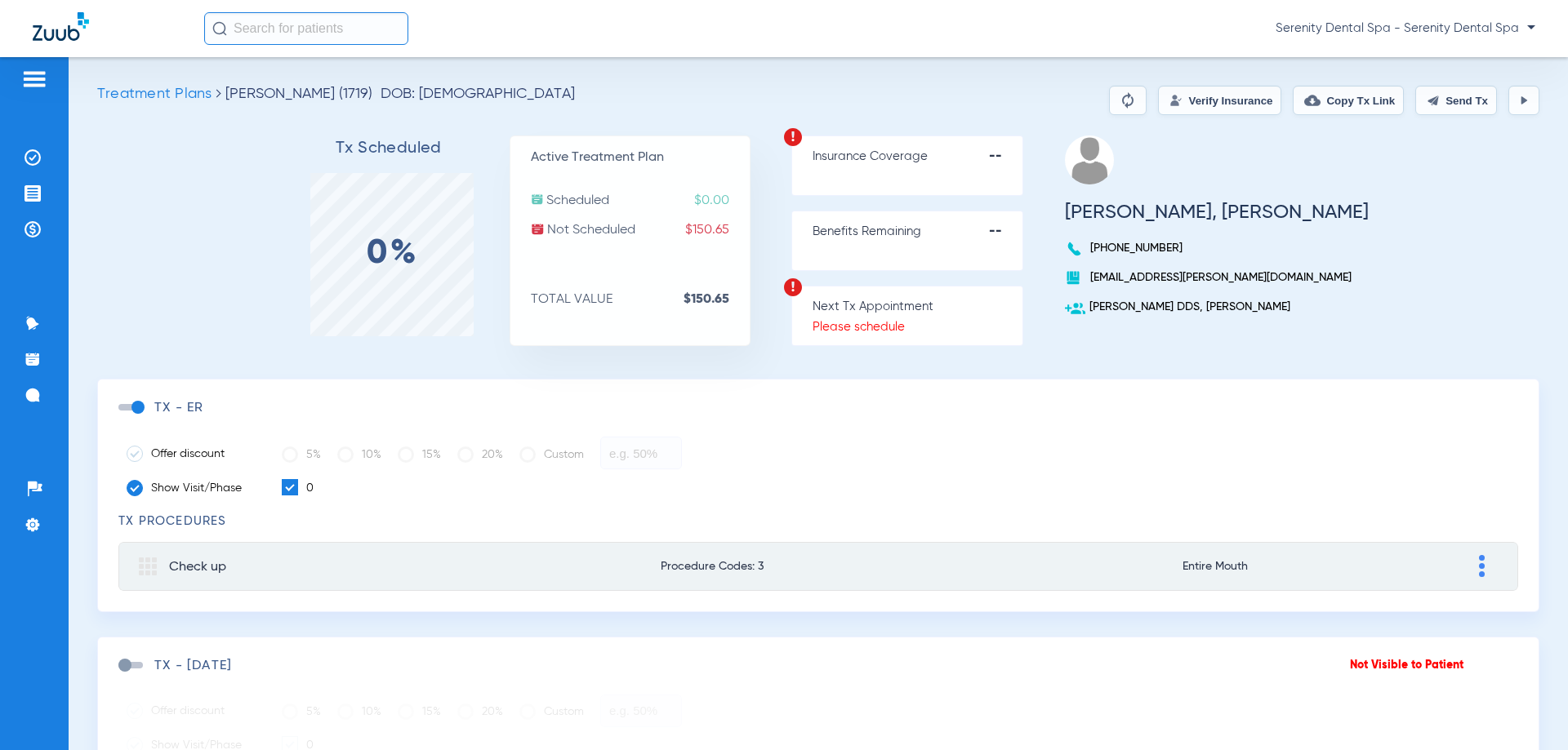
click at [1443, 107] on button "Send Tx" at bounding box center [1455, 99] width 82 height 29
click at [1331, 97] on button "Copy Tx Link" at bounding box center [1348, 99] width 111 height 29
click at [34, 393] on img at bounding box center [33, 395] width 17 height 17
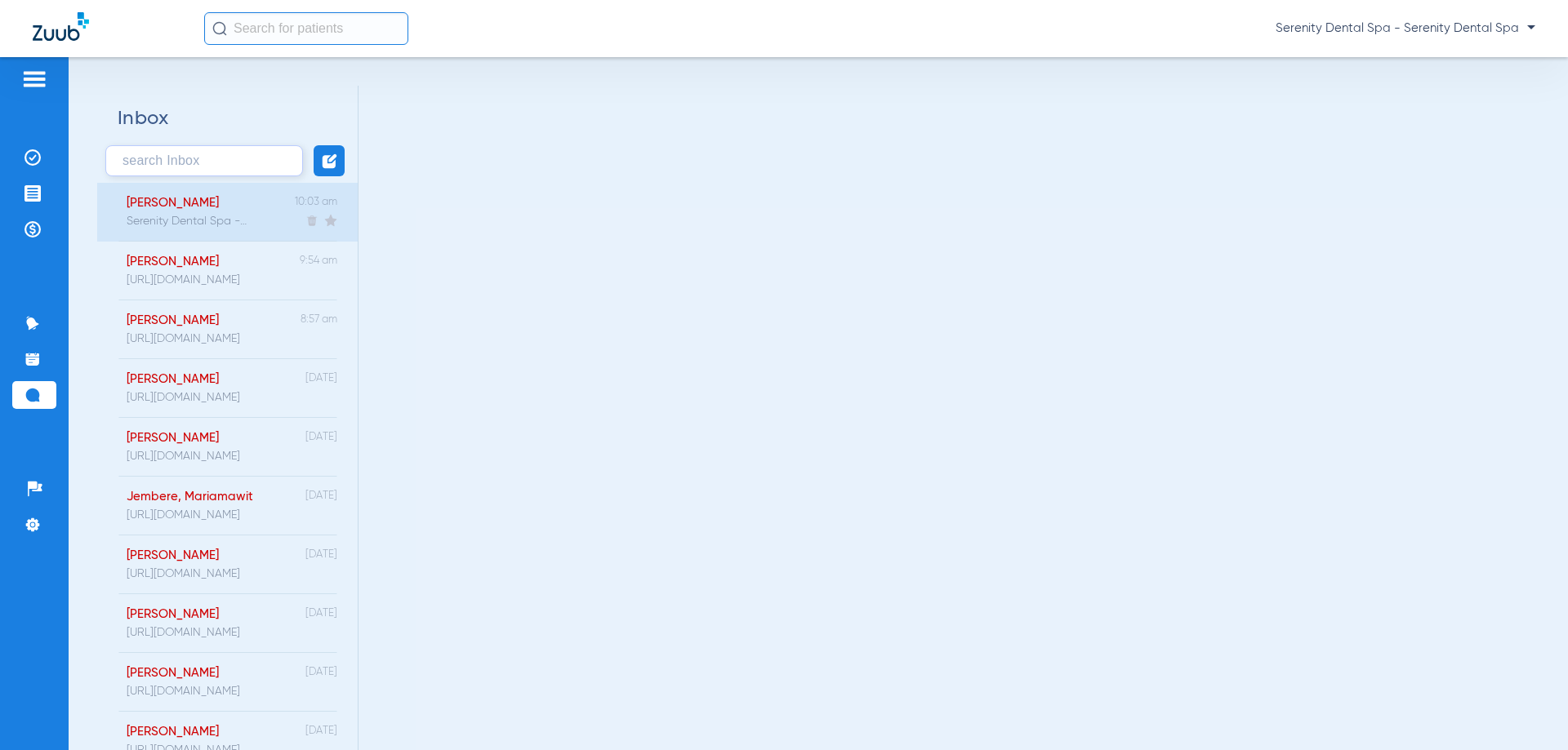
click at [216, 235] on div "Mendez, Shiva Serenity Dental Spa - Welcome to Zuub Treatment Reminder alerts! …" at bounding box center [179, 212] width 139 height 59
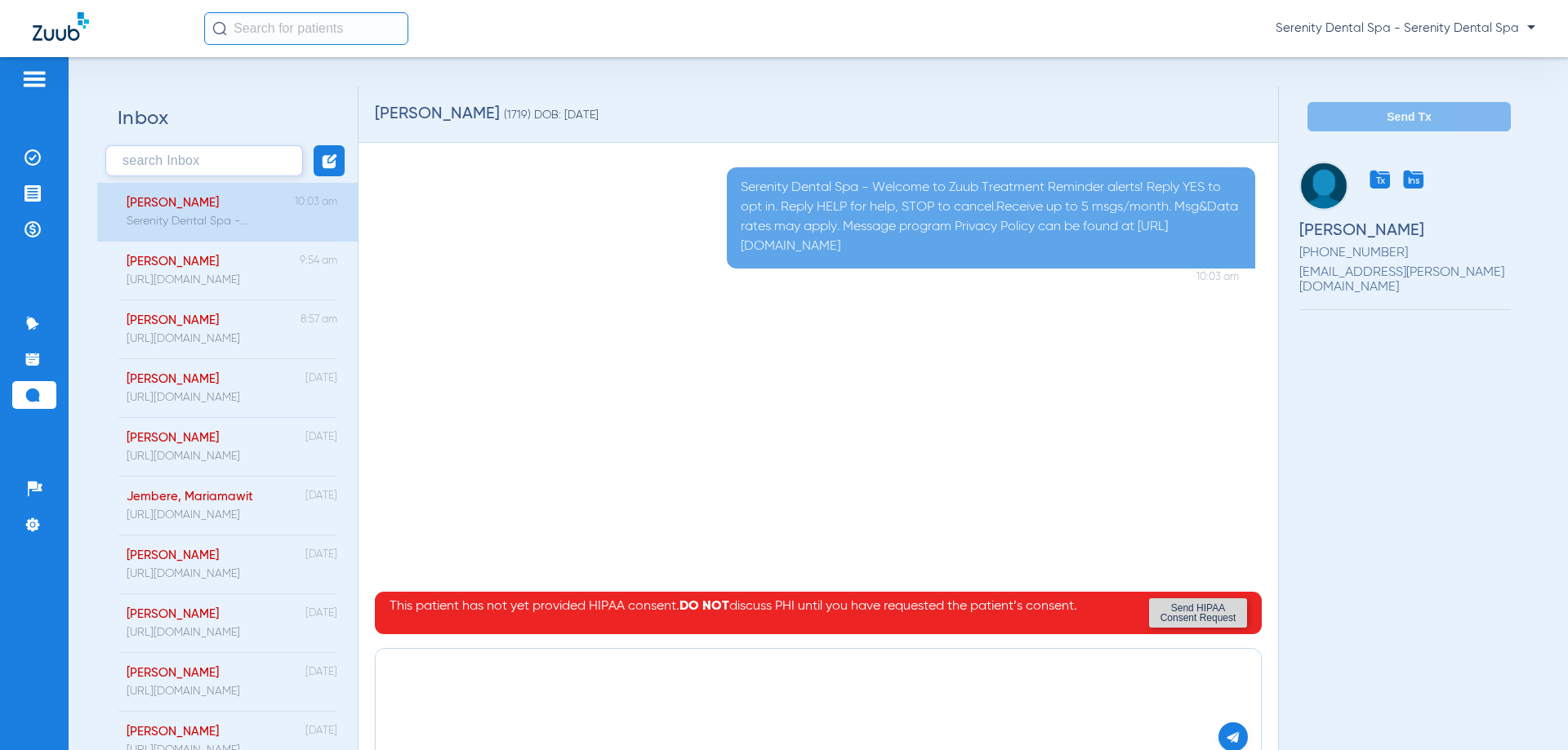
paste textarea "https://patient.zuub.com/patient/F4JyKKWT3aIEh5tFCnuf/office/17004429/practice/…"
type textarea "https://patient.zuub.com/patient/F4JyKKWT3aIEh5tFCnuf/office/17004429/practice/…"
click at [1227, 735] on img at bounding box center [1233, 737] width 15 height 15
click at [28, 186] on img at bounding box center [33, 193] width 17 height 17
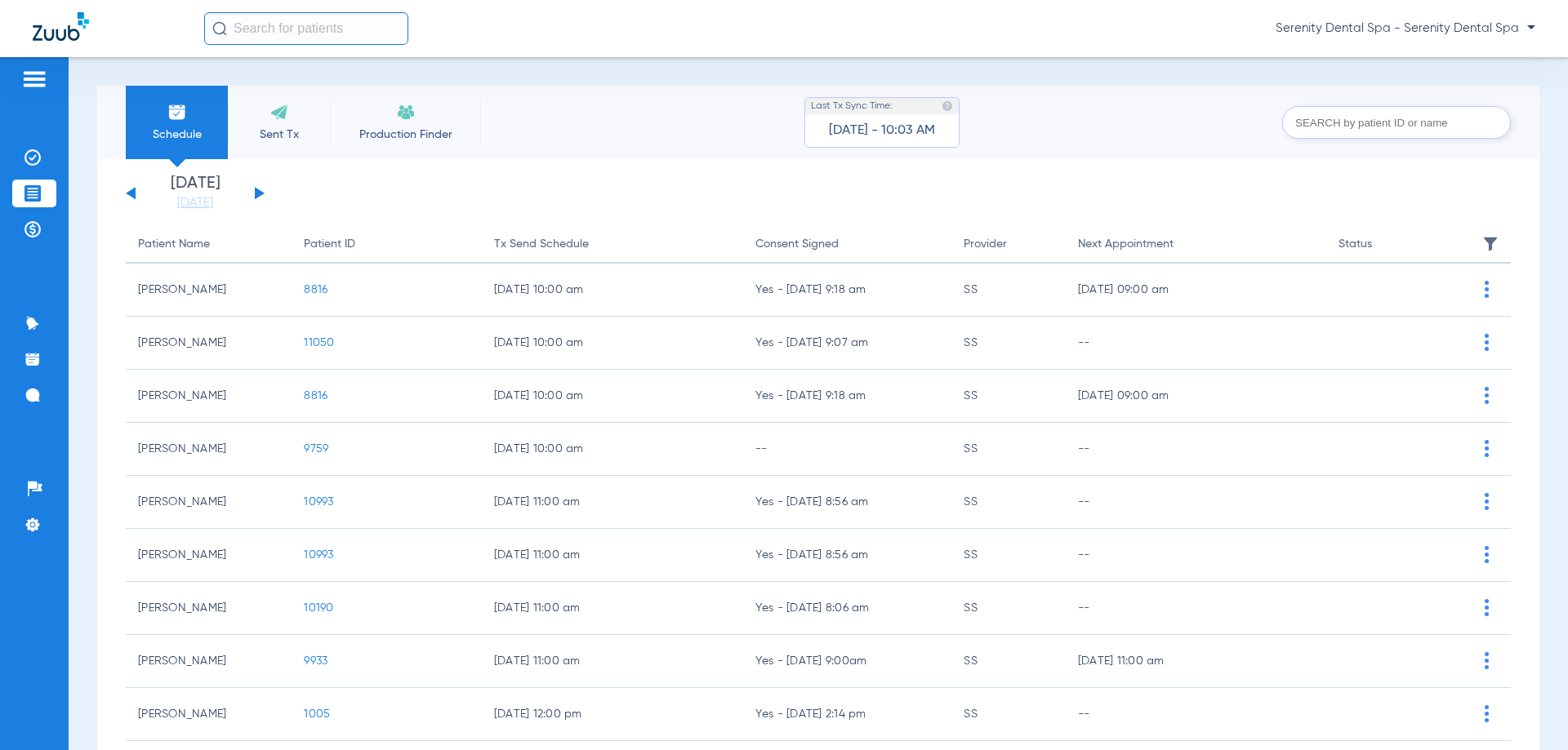
scroll to position [164, 0]
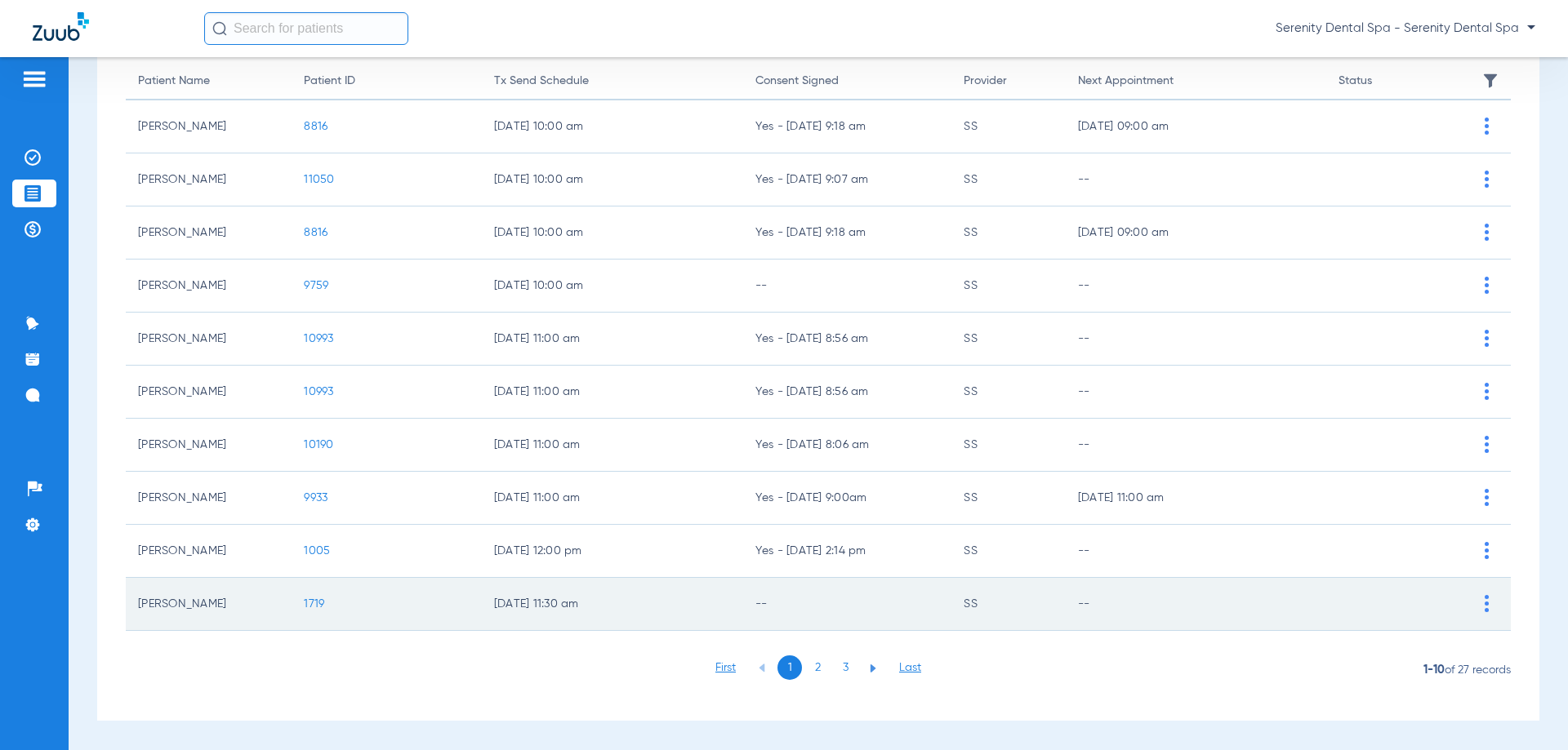
click at [319, 608] on span "1719" at bounding box center [313, 604] width 20 height 11
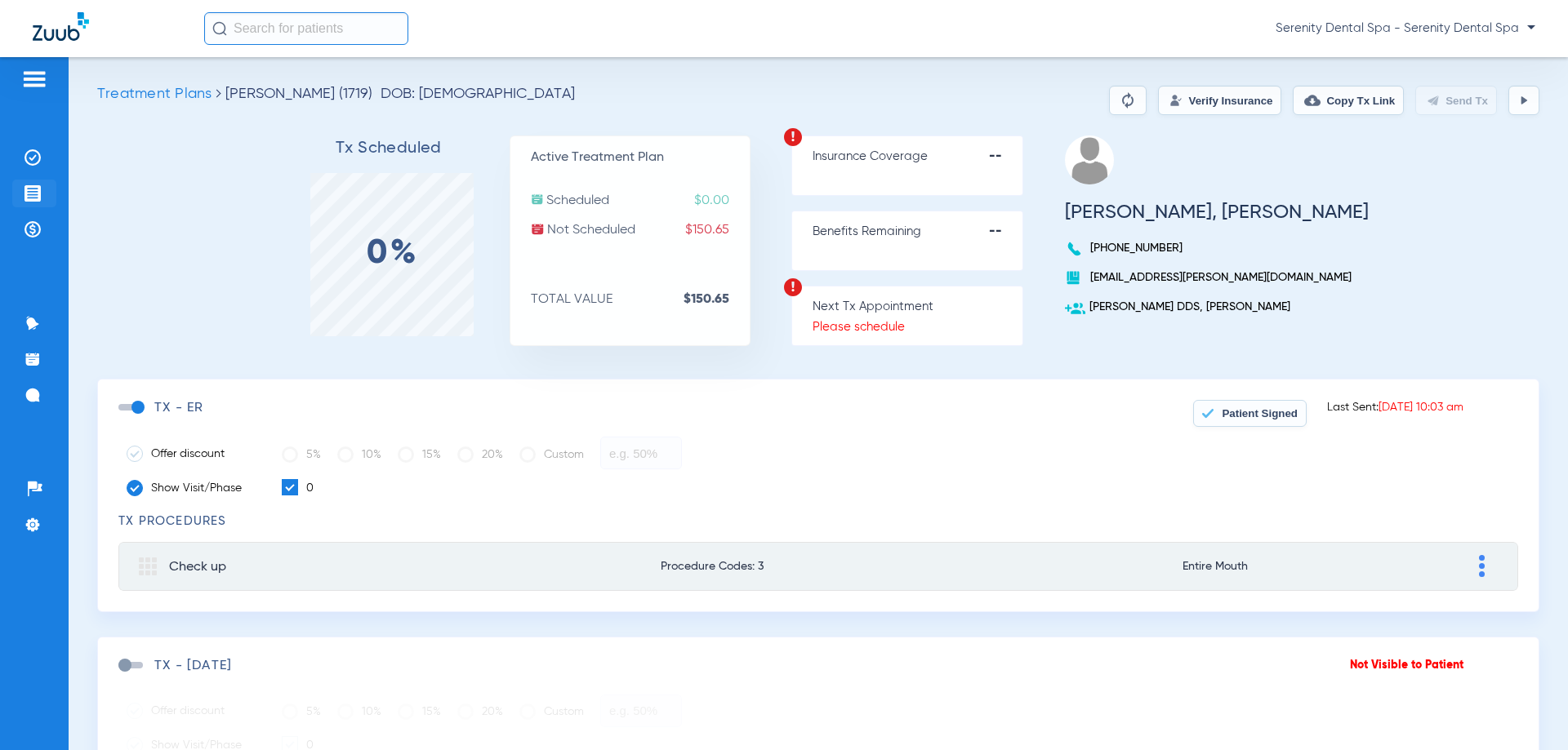
click at [46, 195] on li "Treatment Acceptance" at bounding box center [34, 193] width 44 height 28
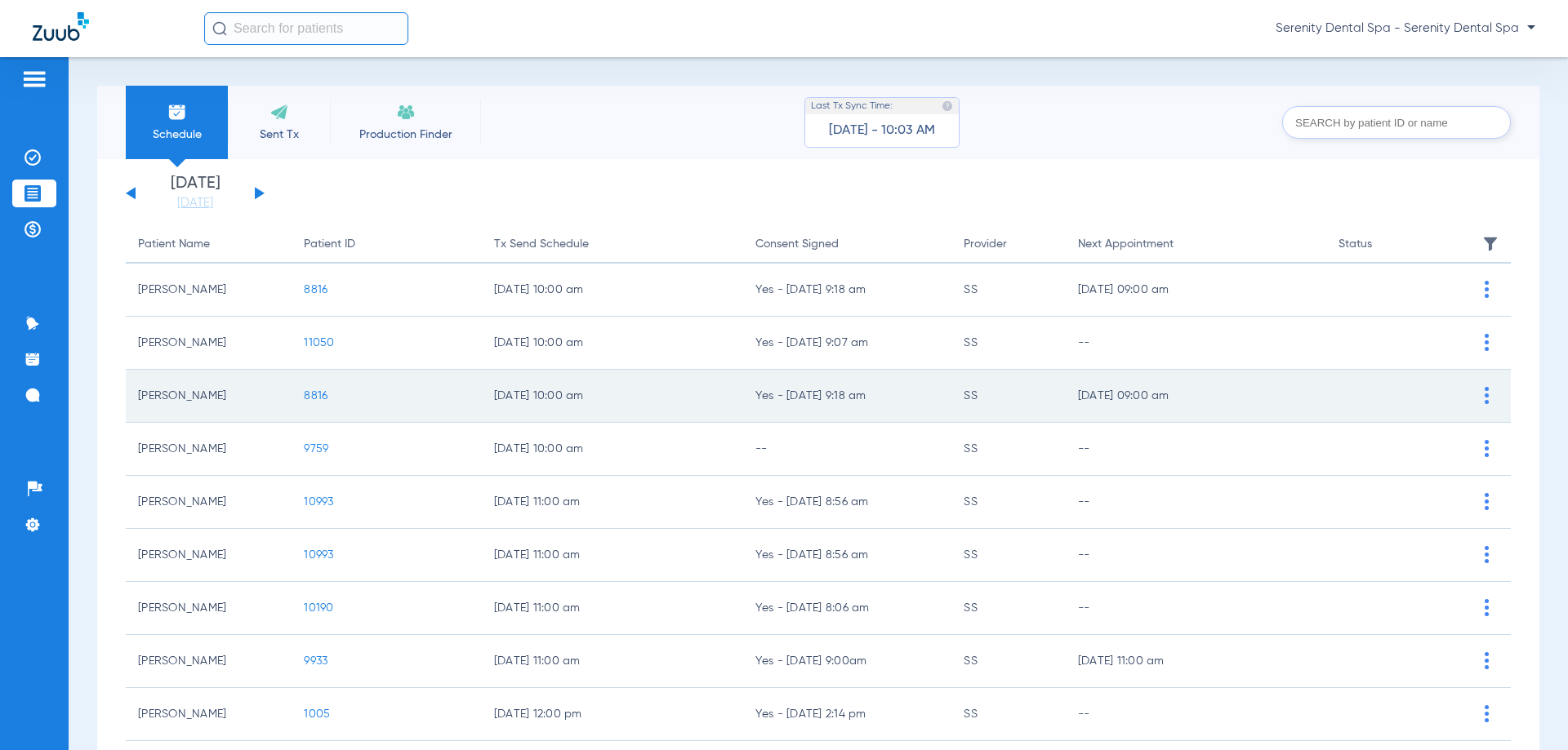
scroll to position [164, 0]
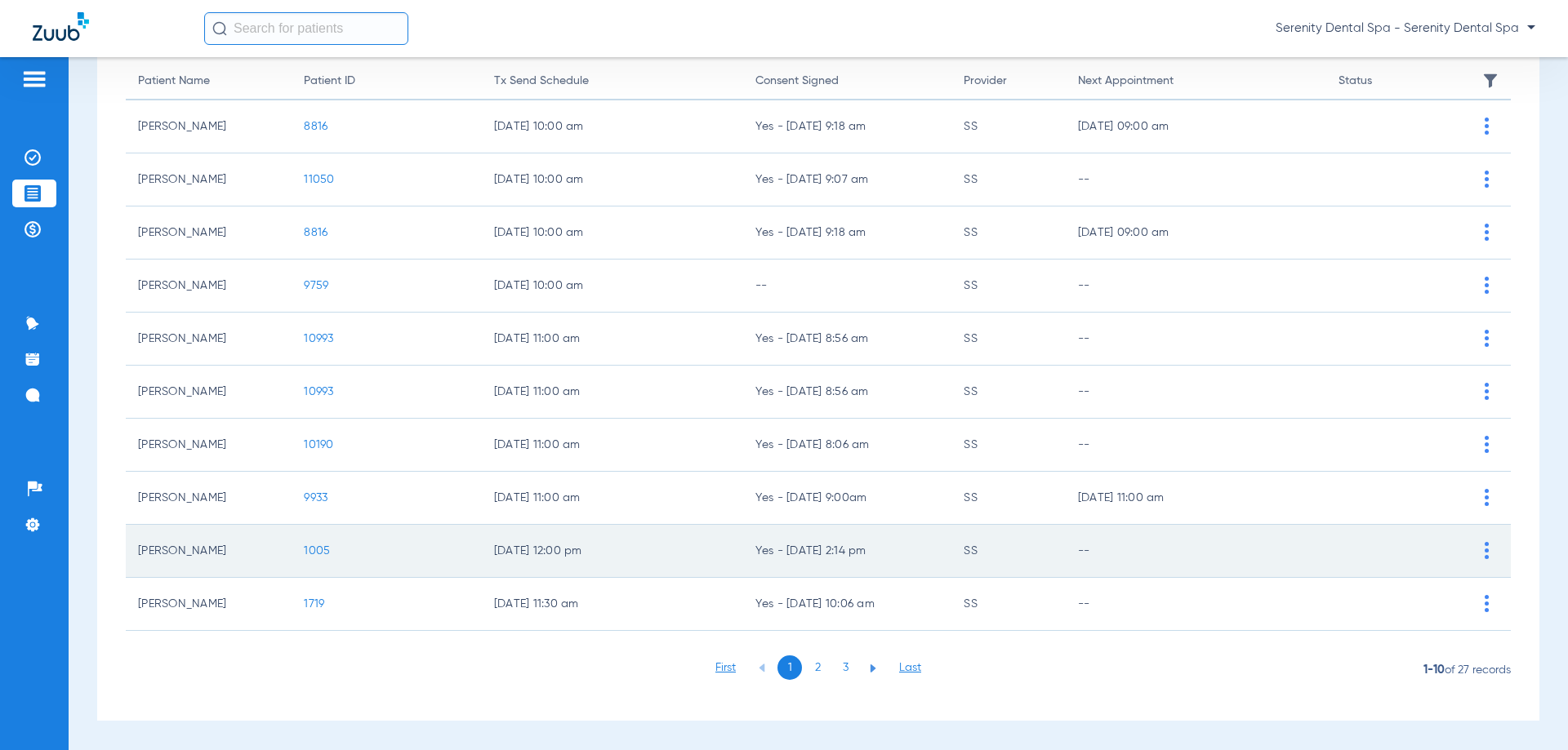
click at [318, 547] on span "1005" at bounding box center [317, 550] width 26 height 11
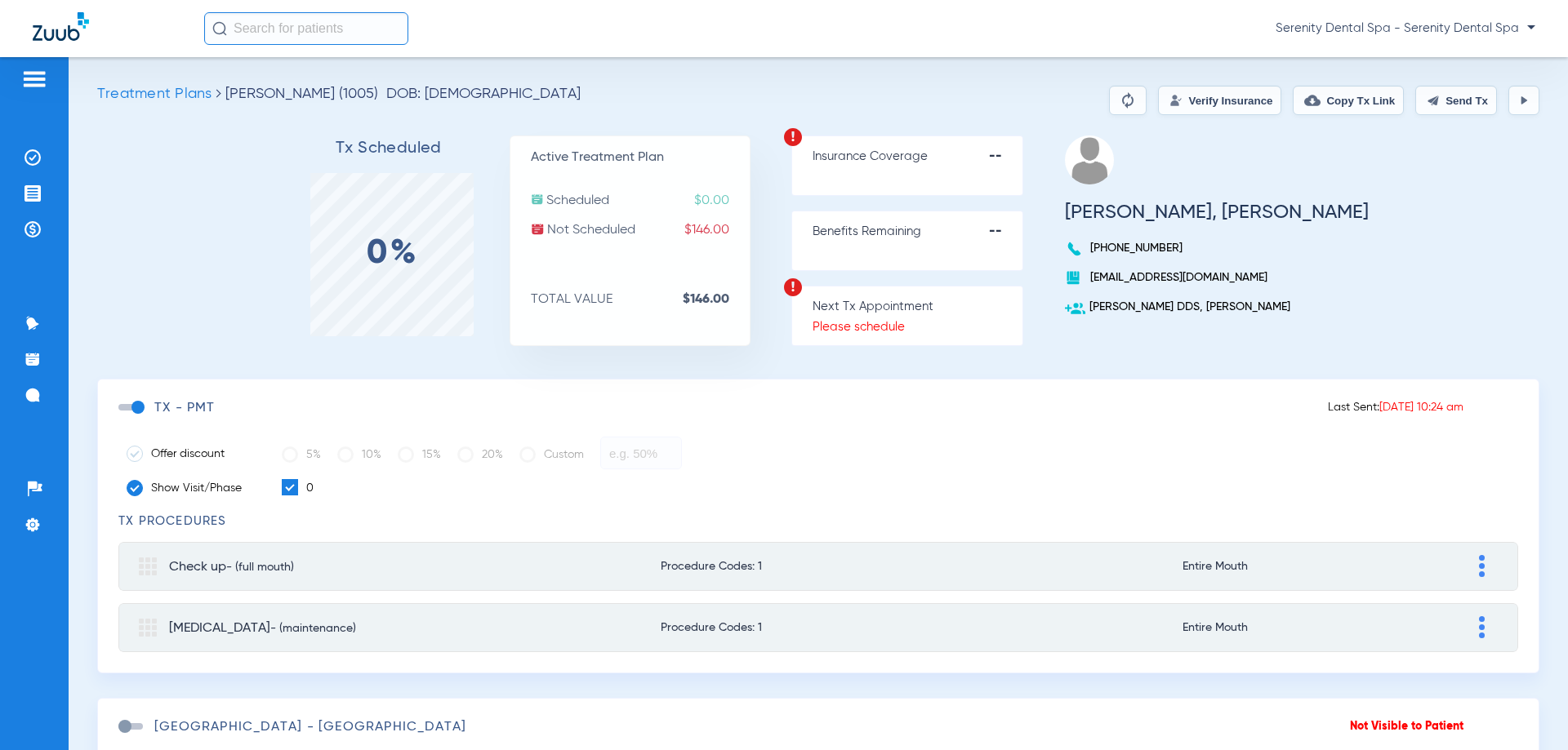
click at [1523, 91] on button at bounding box center [1523, 99] width 31 height 29
click at [1436, 102] on button "Send Tx" at bounding box center [1455, 99] width 82 height 29
click at [1331, 92] on button "Copy Tx Link" at bounding box center [1348, 99] width 111 height 29
click at [47, 397] on li "Messages 4" at bounding box center [34, 396] width 44 height 28
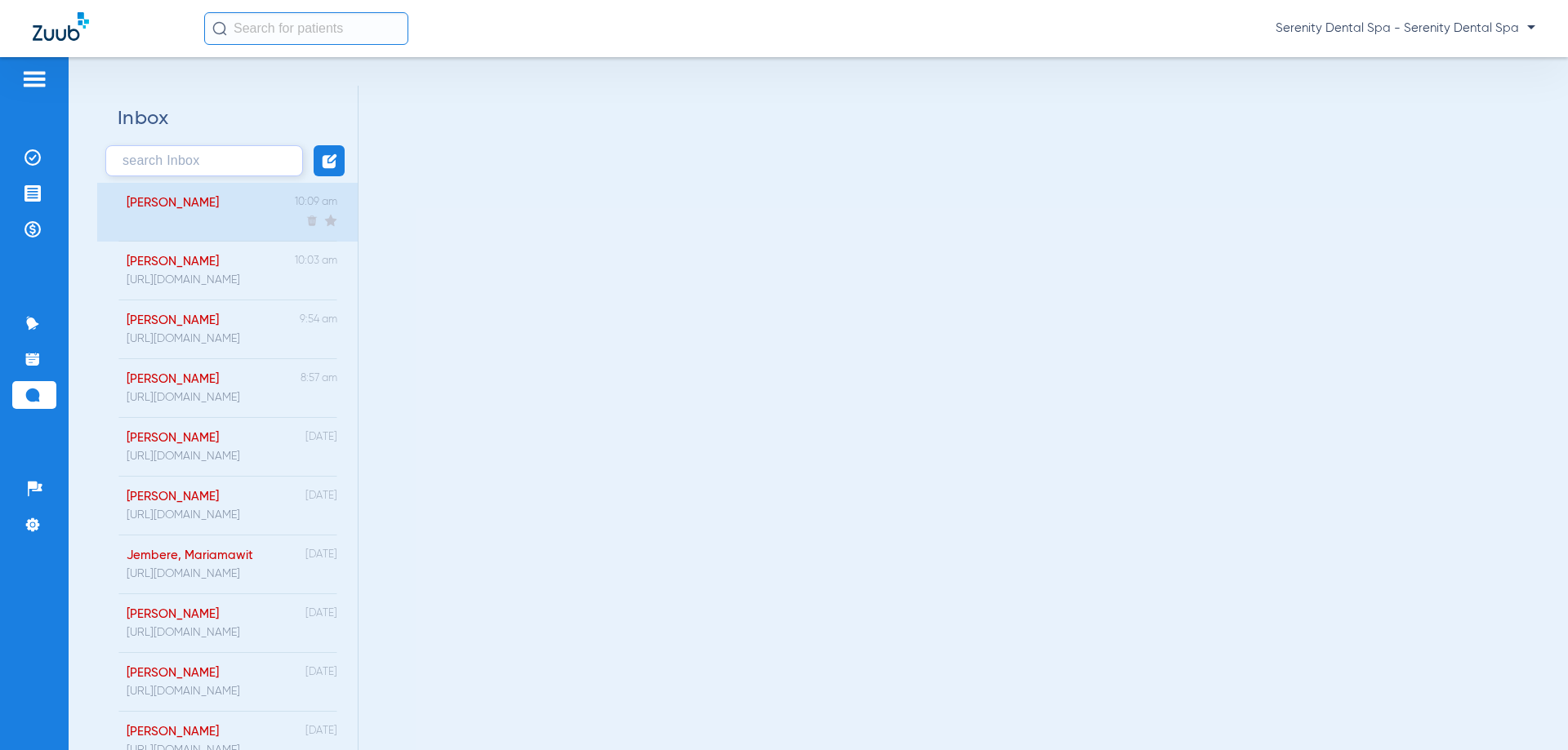
click at [237, 216] on div "Bordas, Jenya 10:09 am" at bounding box center [227, 212] width 260 height 59
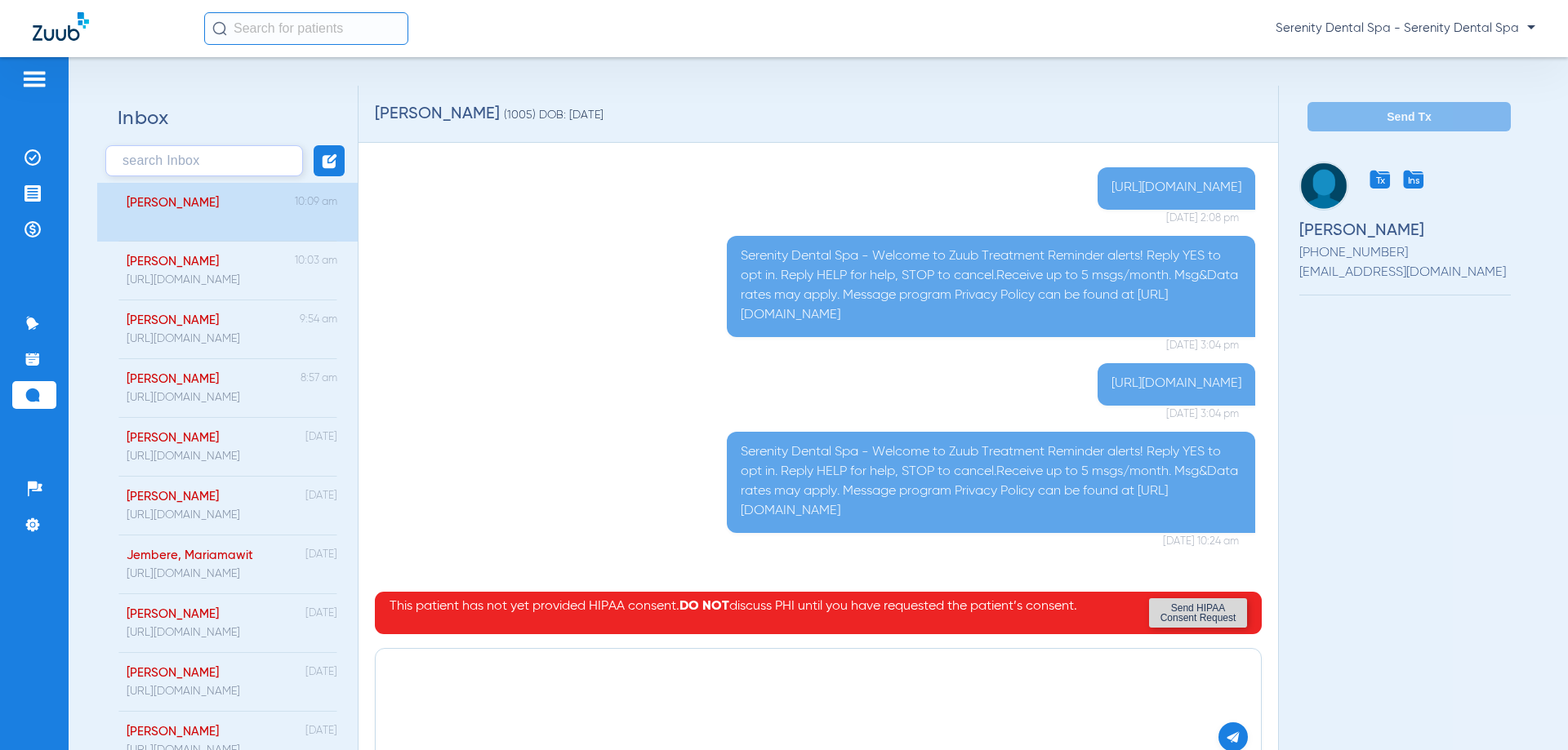
paste textarea "https://patient.zuub.com/patient/6Zp7PHRIMrPYZXy0sION/office/17004429/practice/…"
type textarea "https://patient.zuub.com/patient/6Zp7PHRIMrPYZXy0sION/office/17004429/practice/…"
click at [1226, 732] on img at bounding box center [1233, 737] width 15 height 15
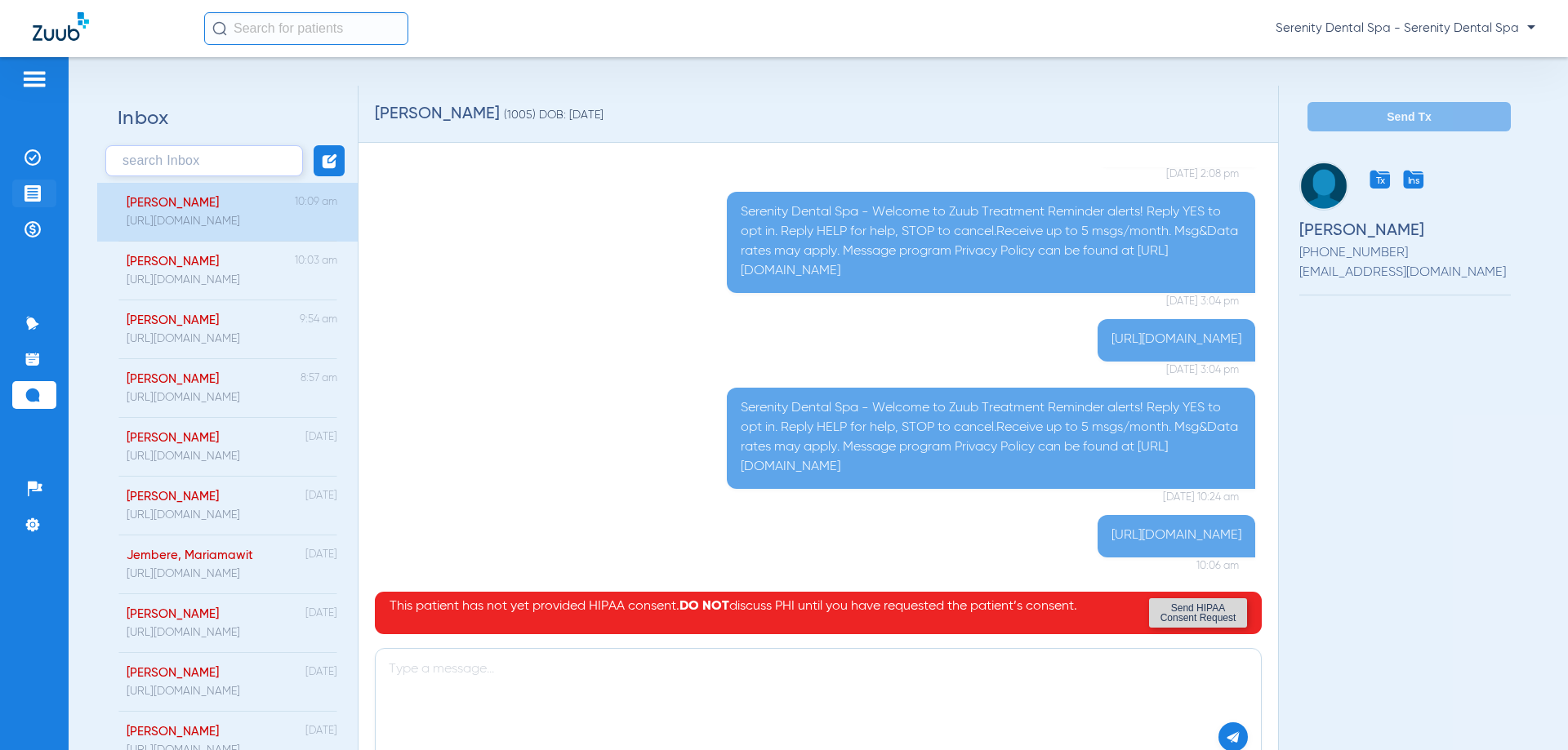
click at [42, 192] on li "Treatment Acceptance" at bounding box center [34, 193] width 44 height 28
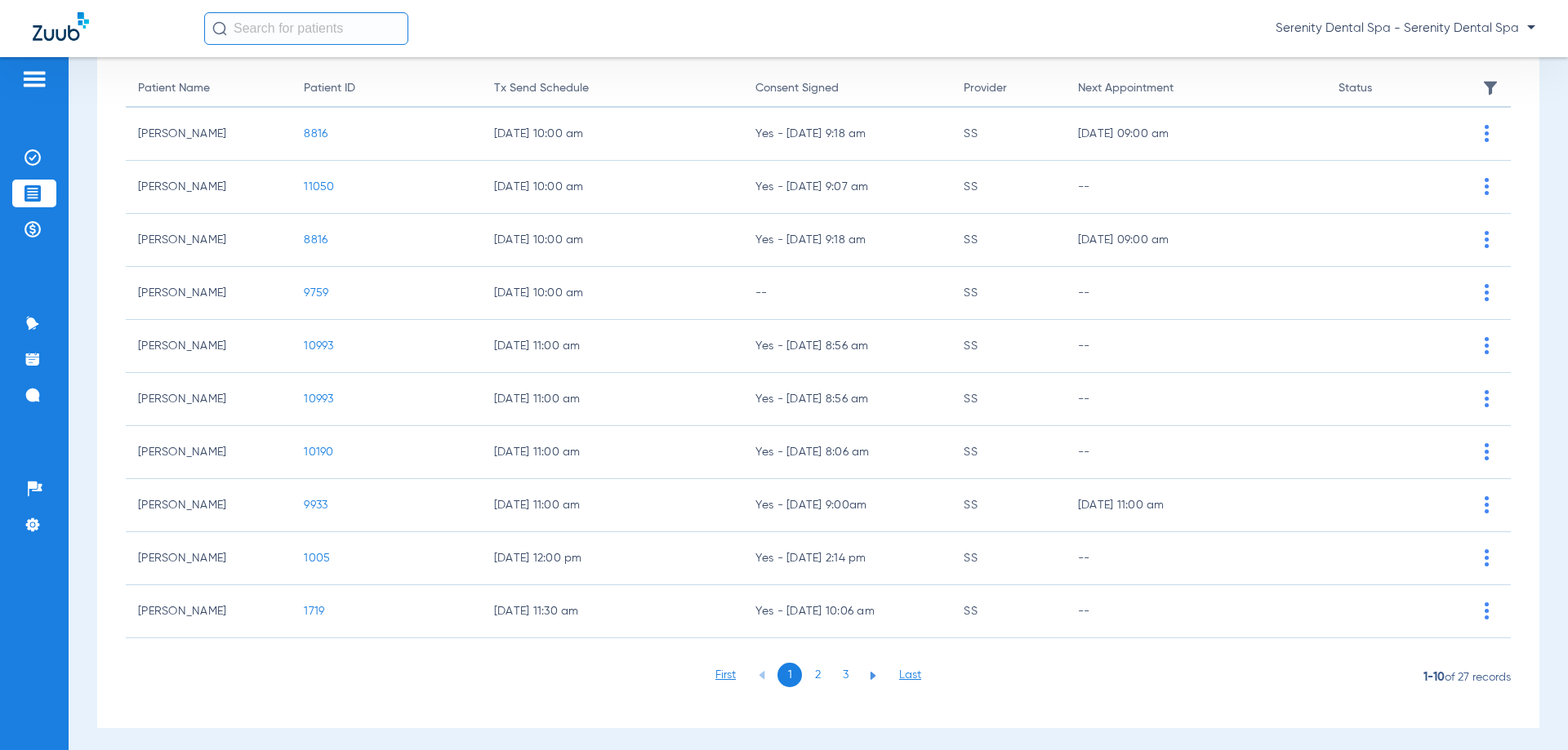
scroll to position [164, 0]
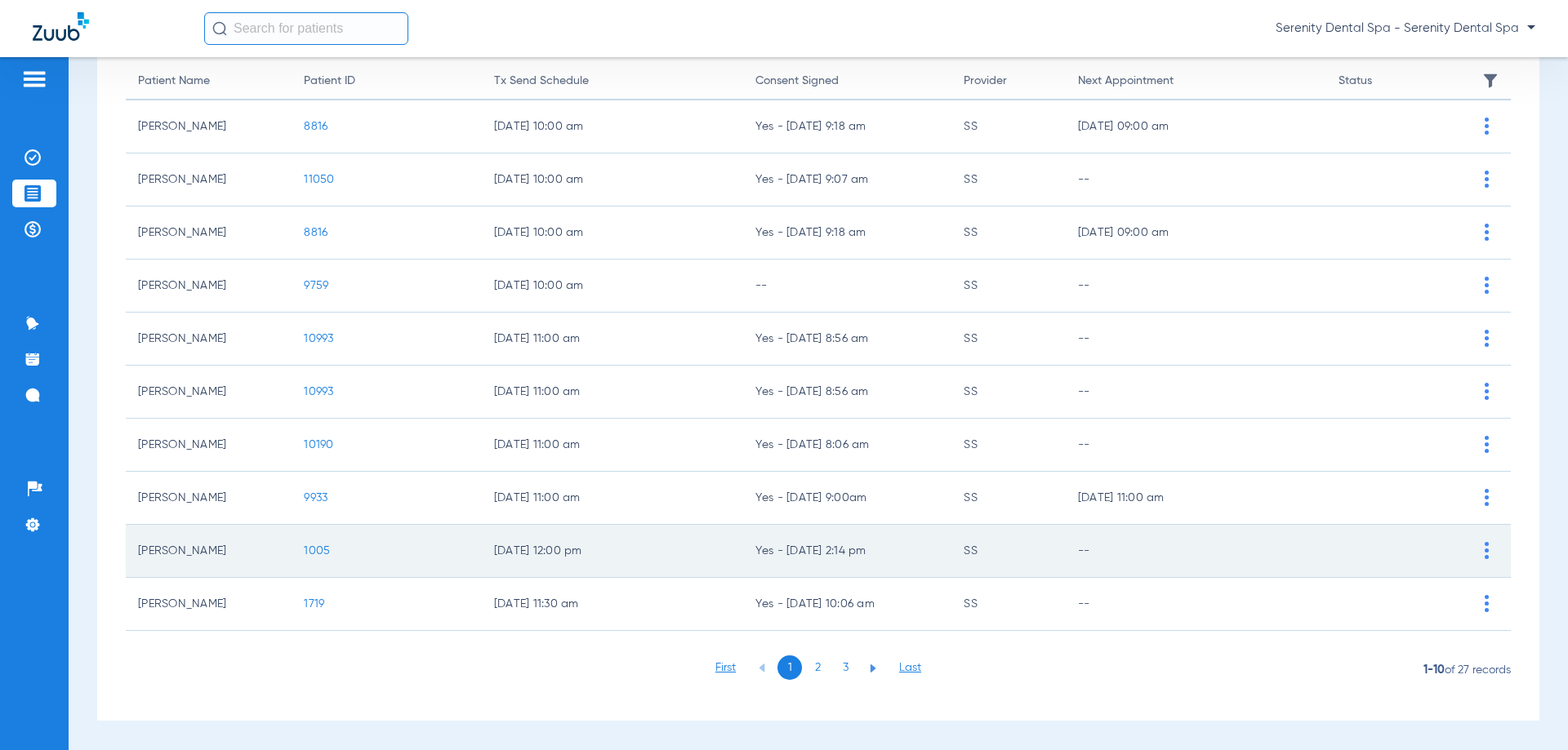
click at [325, 551] on span "1005" at bounding box center [317, 550] width 26 height 11
